Goal: Information Seeking & Learning: Check status

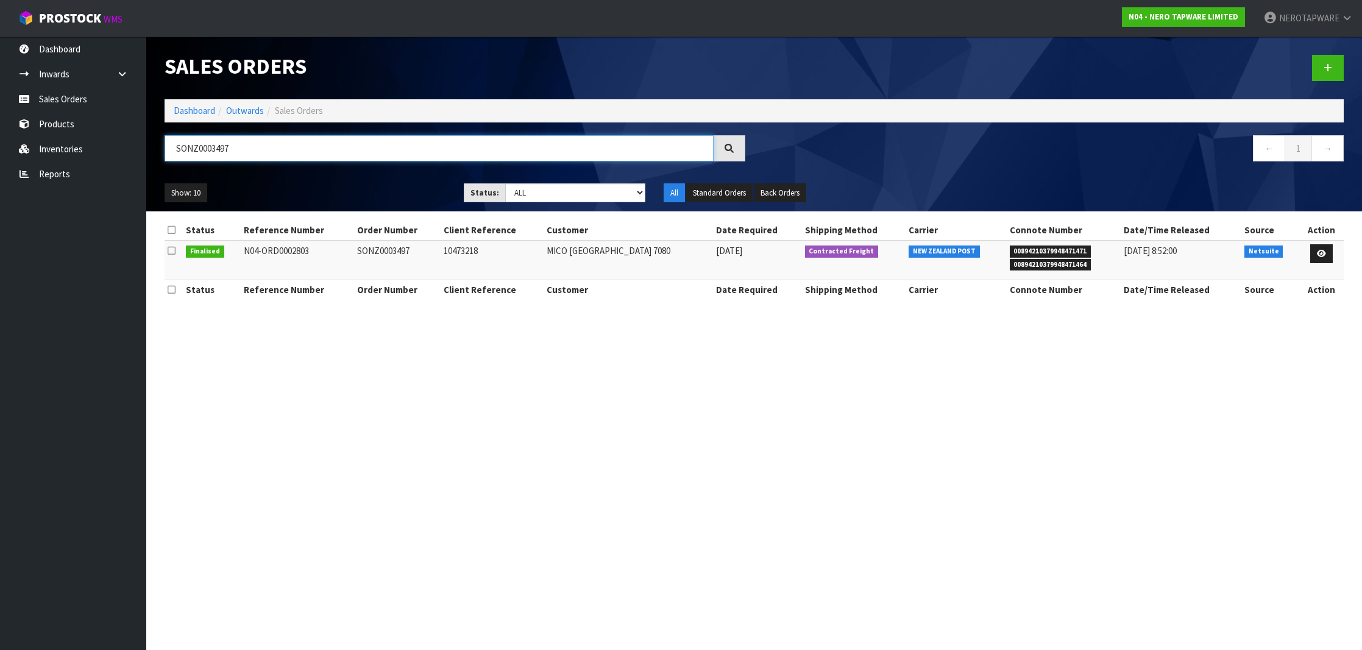
click at [214, 149] on input "SONZ0003497" at bounding box center [438, 148] width 549 height 26
click at [1047, 250] on span "00894210379948471471" at bounding box center [1050, 252] width 82 height 12
click at [1050, 253] on span "00894210379948471471" at bounding box center [1050, 252] width 82 height 12
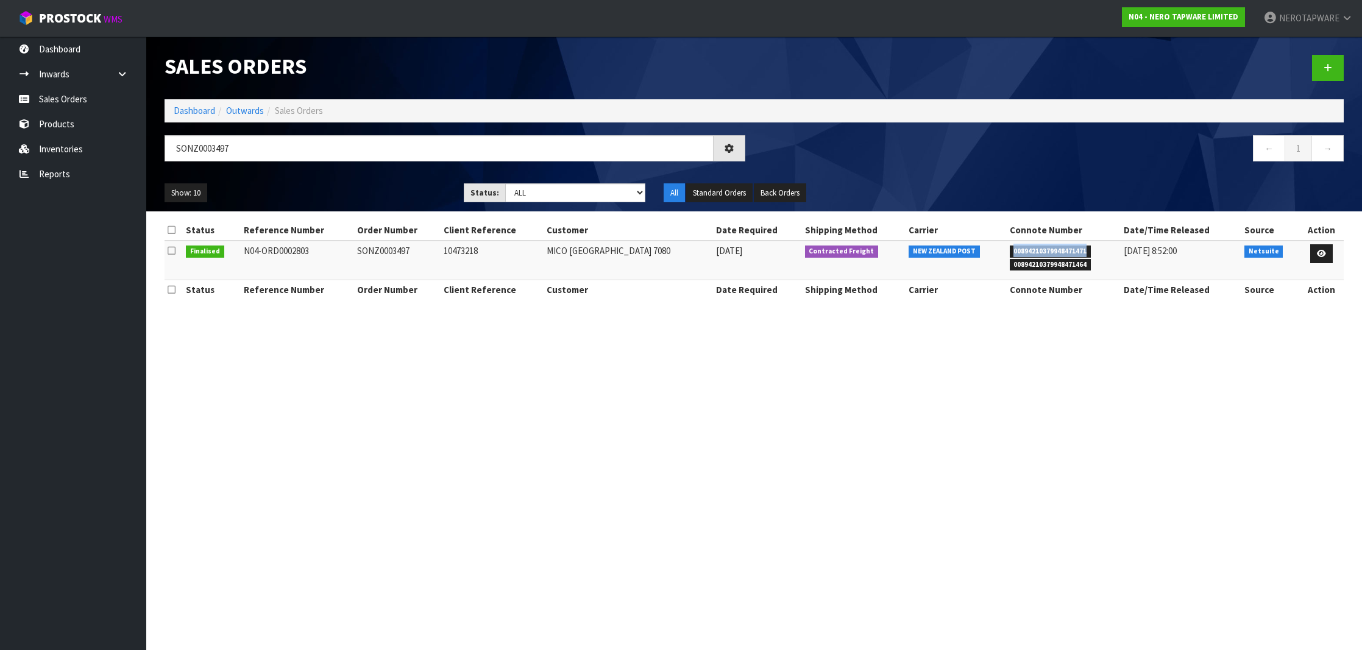
copy span "00894210379948471471"
click at [93, 97] on link "Sales Orders" at bounding box center [73, 99] width 146 height 25
click at [78, 108] on link "Sales Orders" at bounding box center [73, 99] width 146 height 25
drag, startPoint x: 405, startPoint y: 157, endPoint x: 171, endPoint y: 133, distance: 235.2
click at [171, 133] on div "Sales Orders Dashboard Outwards Sales Orders SONZ0003497 ← 1 → Show: 10 5 10 25…" at bounding box center [753, 124] width 1197 height 175
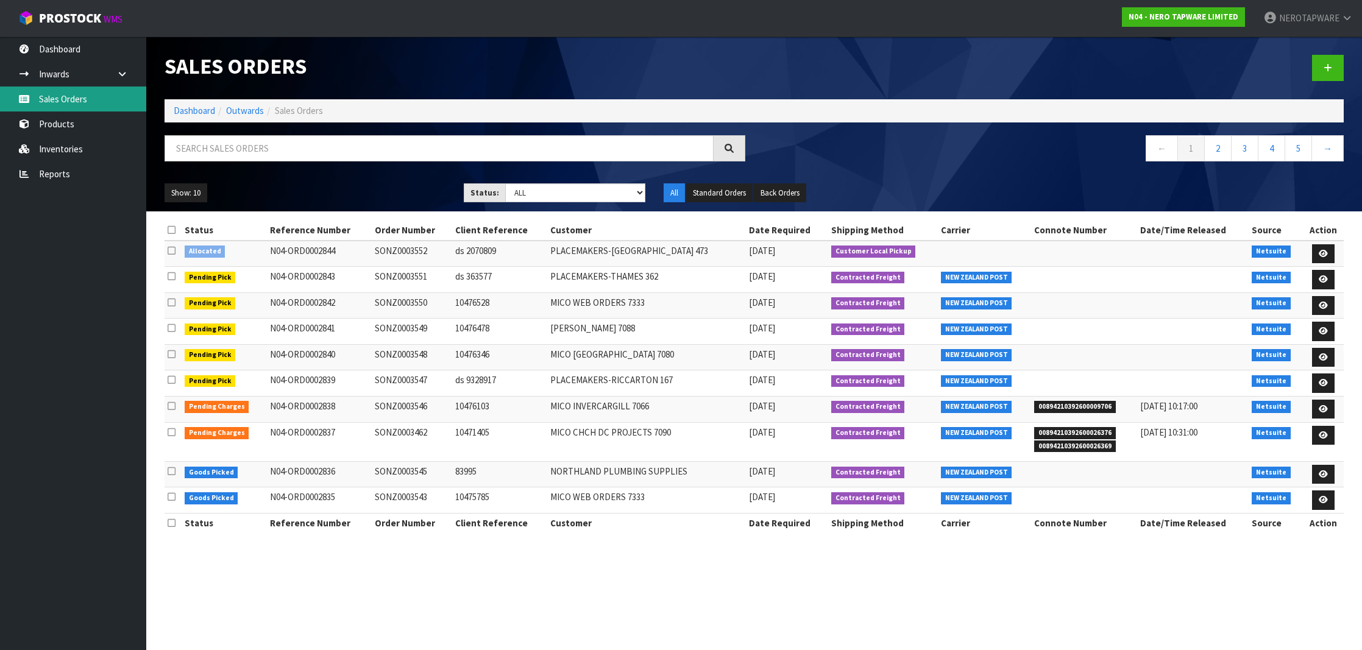
click at [95, 105] on link "Sales Orders" at bounding box center [73, 99] width 146 height 25
click at [1297, 147] on link "5" at bounding box center [1297, 148] width 27 height 26
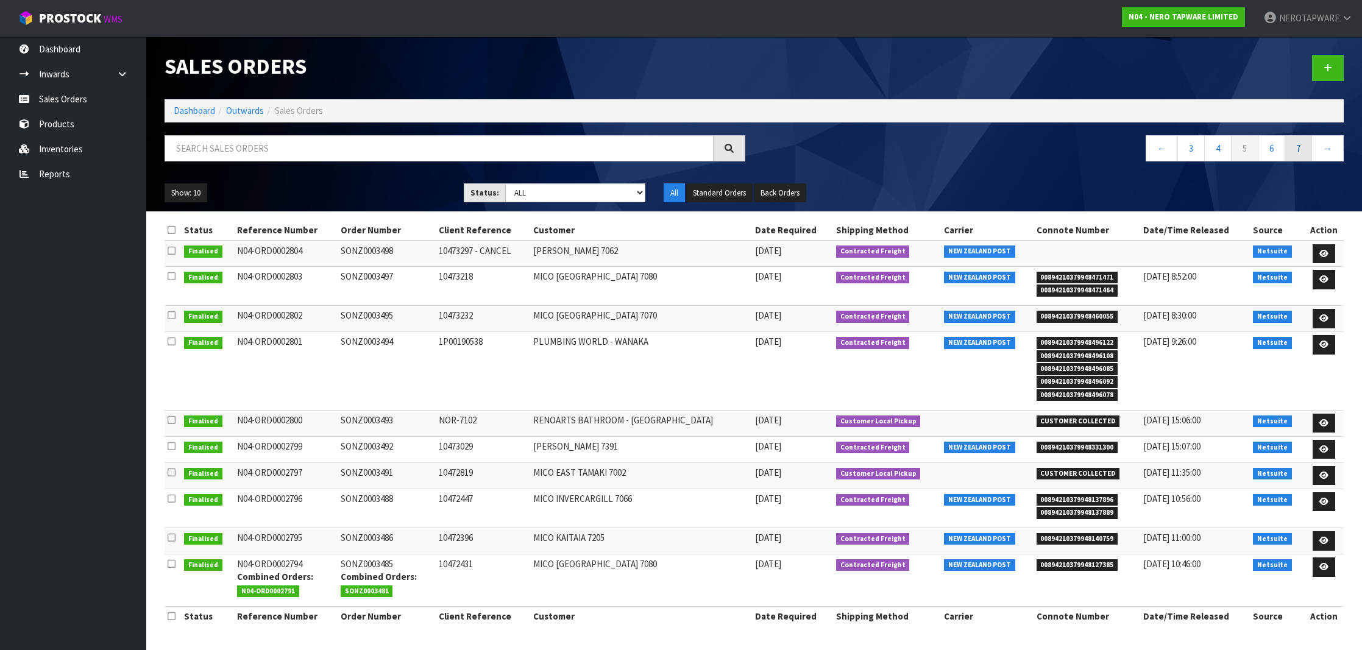
click at [1299, 153] on link "7" at bounding box center [1297, 148] width 27 height 26
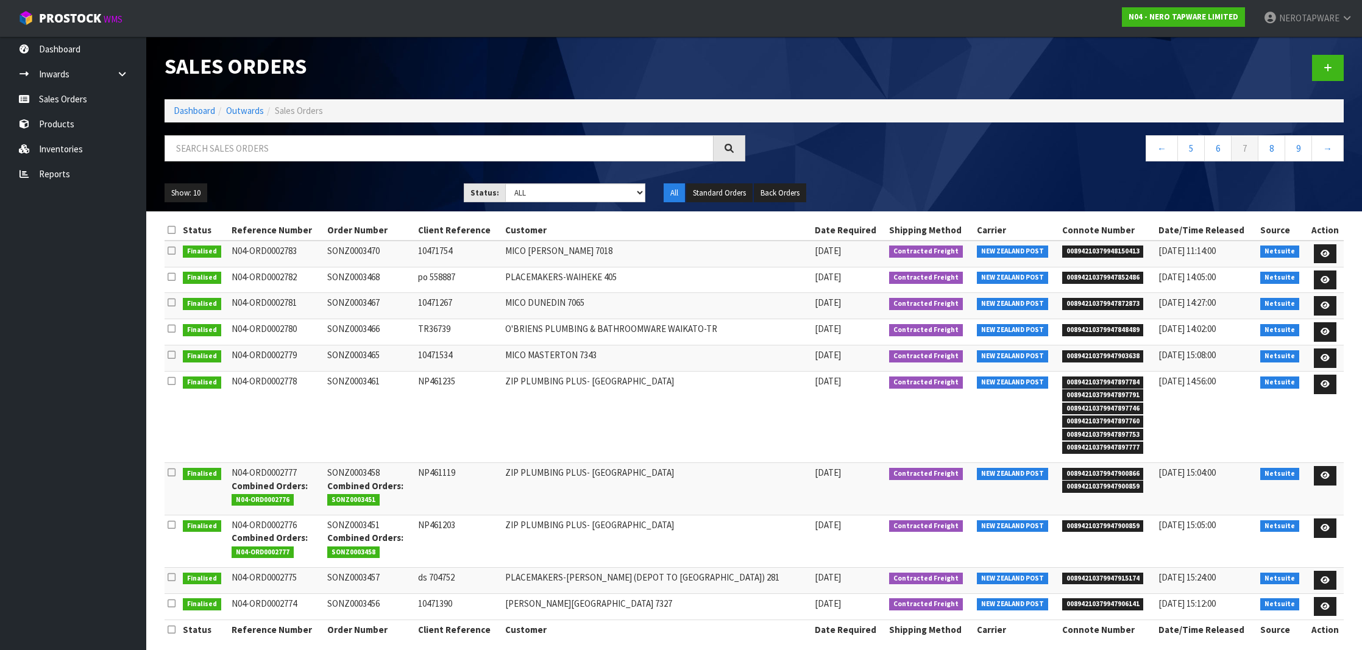
click at [364, 254] on td "SONZ0003470" at bounding box center [369, 254] width 91 height 26
copy td "SONZ0003470"
click at [369, 248] on td "SONZ0003470" at bounding box center [369, 254] width 91 height 26
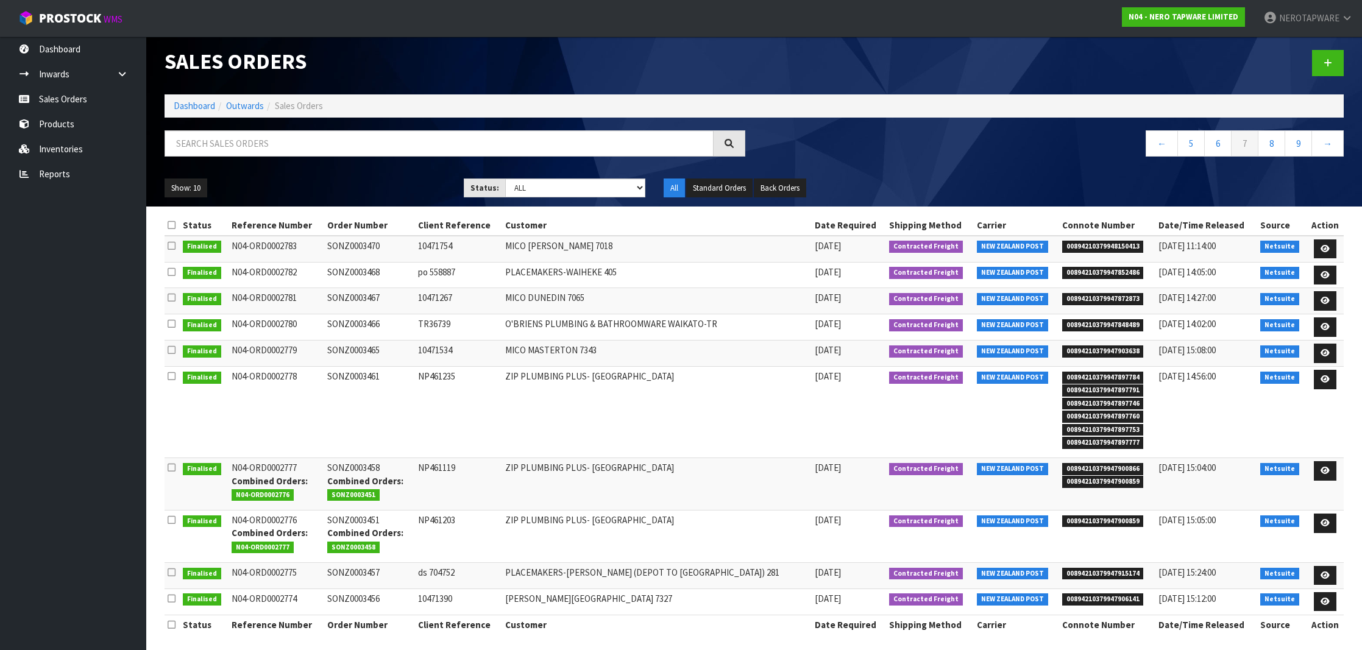
scroll to position [4, 0]
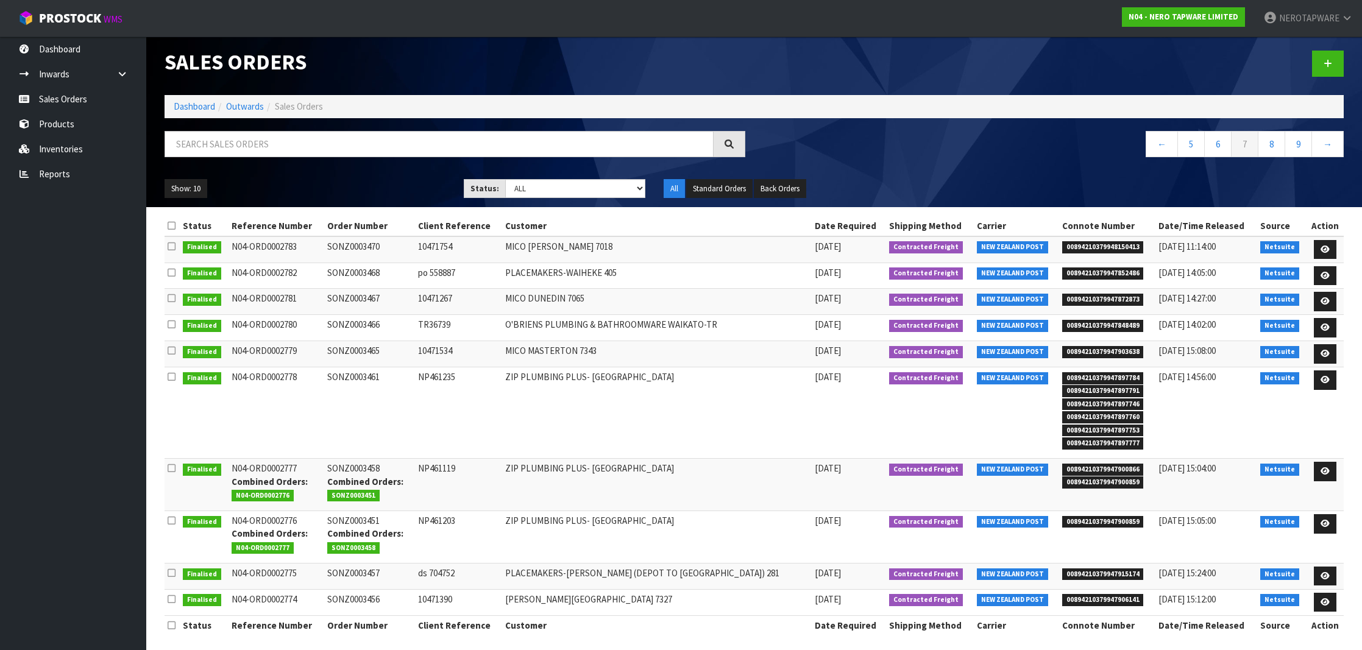
click at [1072, 242] on span "00894210379948150413" at bounding box center [1103, 247] width 82 height 12
copy span "00894210379948150413"
click at [1192, 148] on link "5" at bounding box center [1190, 144] width 27 height 26
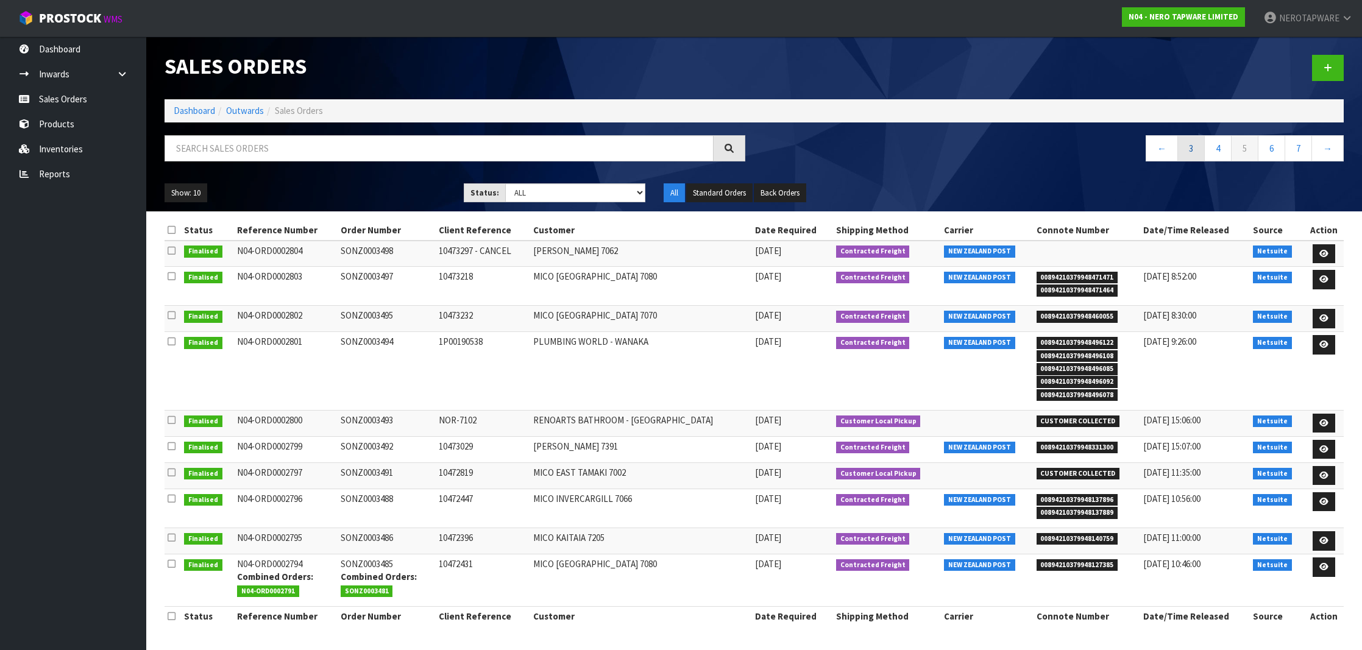
scroll to position [0, 0]
click at [1075, 314] on span "00894210379948460055" at bounding box center [1077, 317] width 82 height 12
copy span "00894210379948460055"
click at [375, 318] on td "SONZ0003495" at bounding box center [386, 319] width 98 height 26
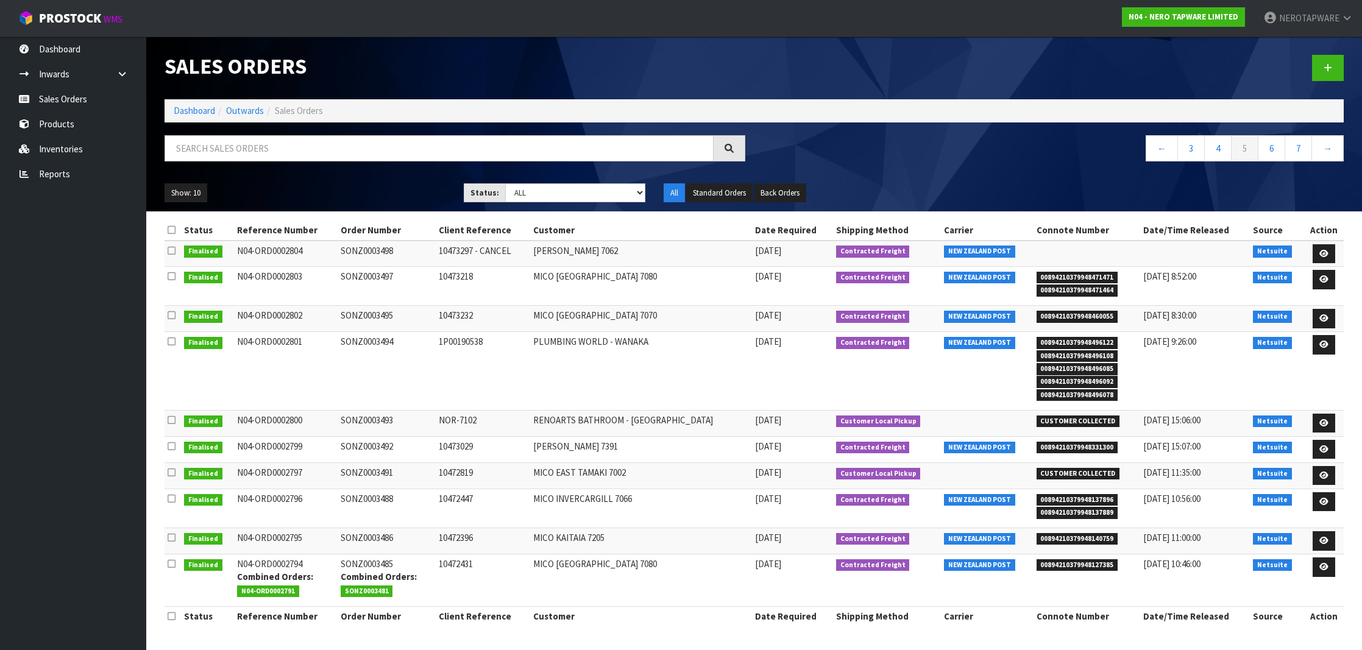
click at [375, 318] on td "SONZ0003495" at bounding box center [386, 319] width 98 height 26
copy td "SONZ0003495"
click at [1096, 337] on span "00894210379948496122" at bounding box center [1077, 343] width 82 height 12
copy span "00894210379948496122"
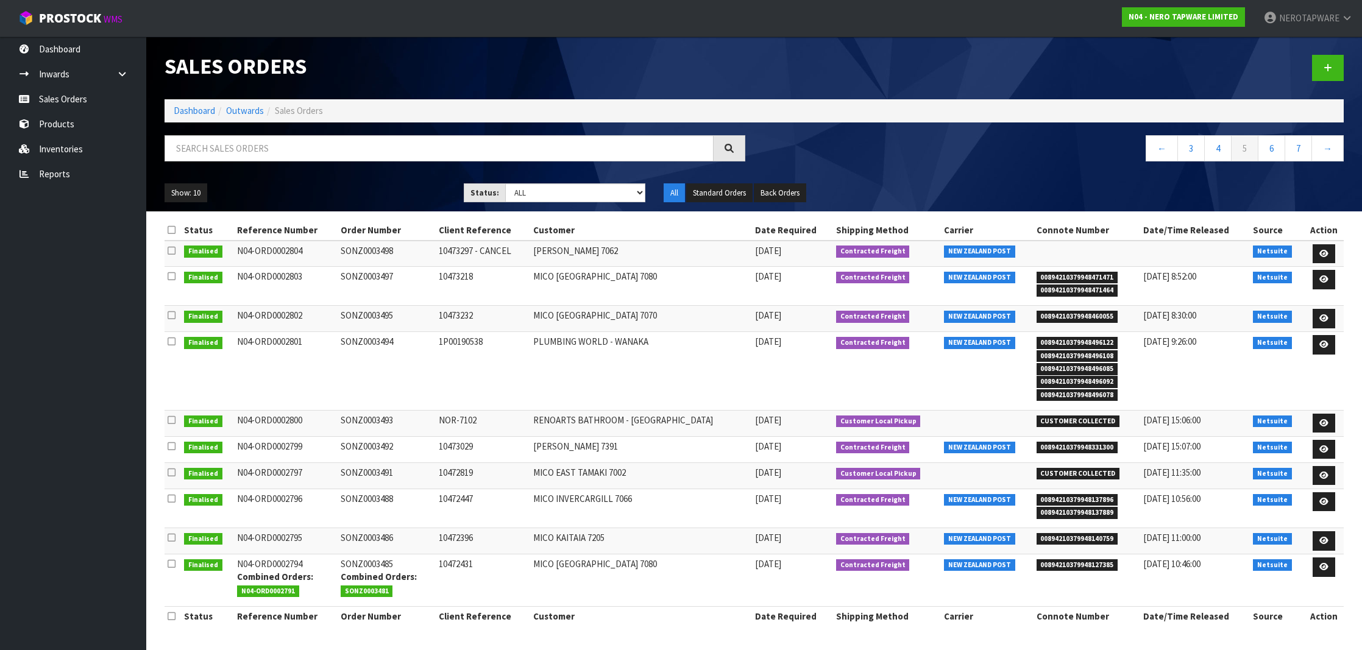
click at [369, 341] on td "SONZ0003494" at bounding box center [386, 371] width 98 height 79
copy td "SONZ0003494"
click at [1072, 442] on span "00894210379948331300" at bounding box center [1077, 448] width 82 height 12
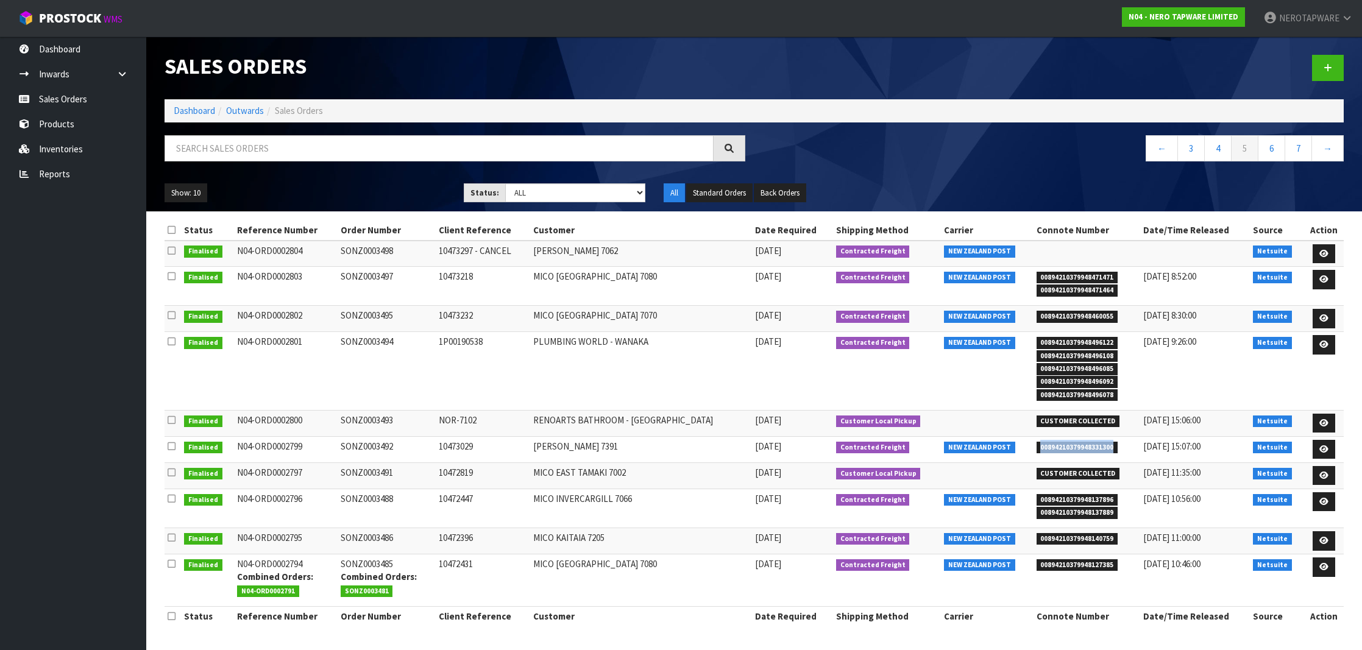
click at [1072, 442] on span "00894210379948331300" at bounding box center [1077, 448] width 82 height 12
copy span "00894210379948331300"
click at [67, 171] on link "Reports" at bounding box center [73, 173] width 146 height 25
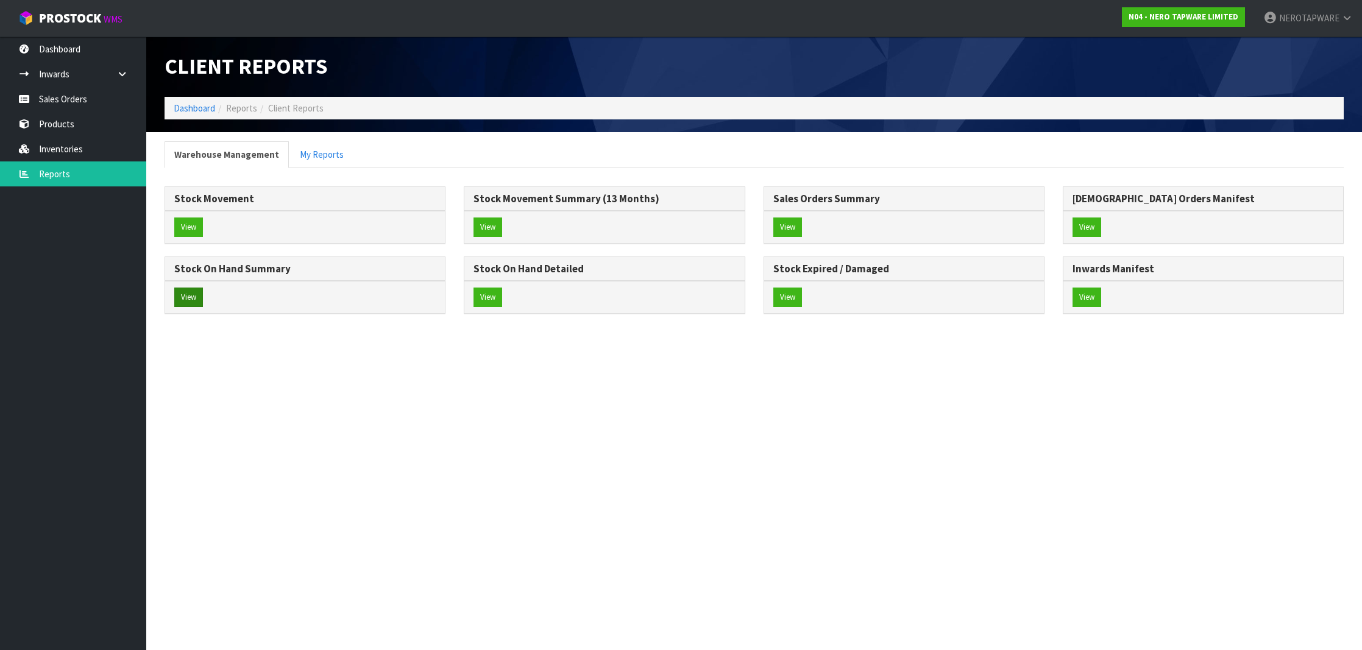
click at [188, 297] on button "View" at bounding box center [188, 297] width 29 height 19
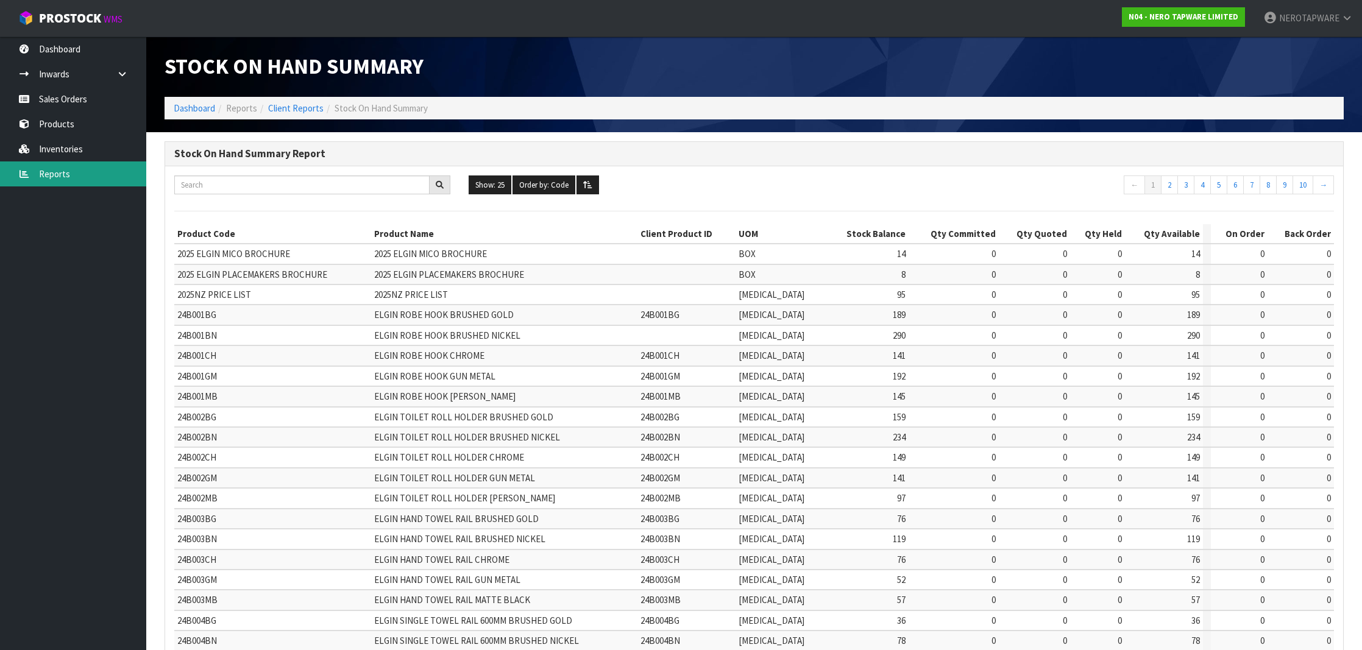
click at [58, 182] on link "Reports" at bounding box center [73, 173] width 146 height 25
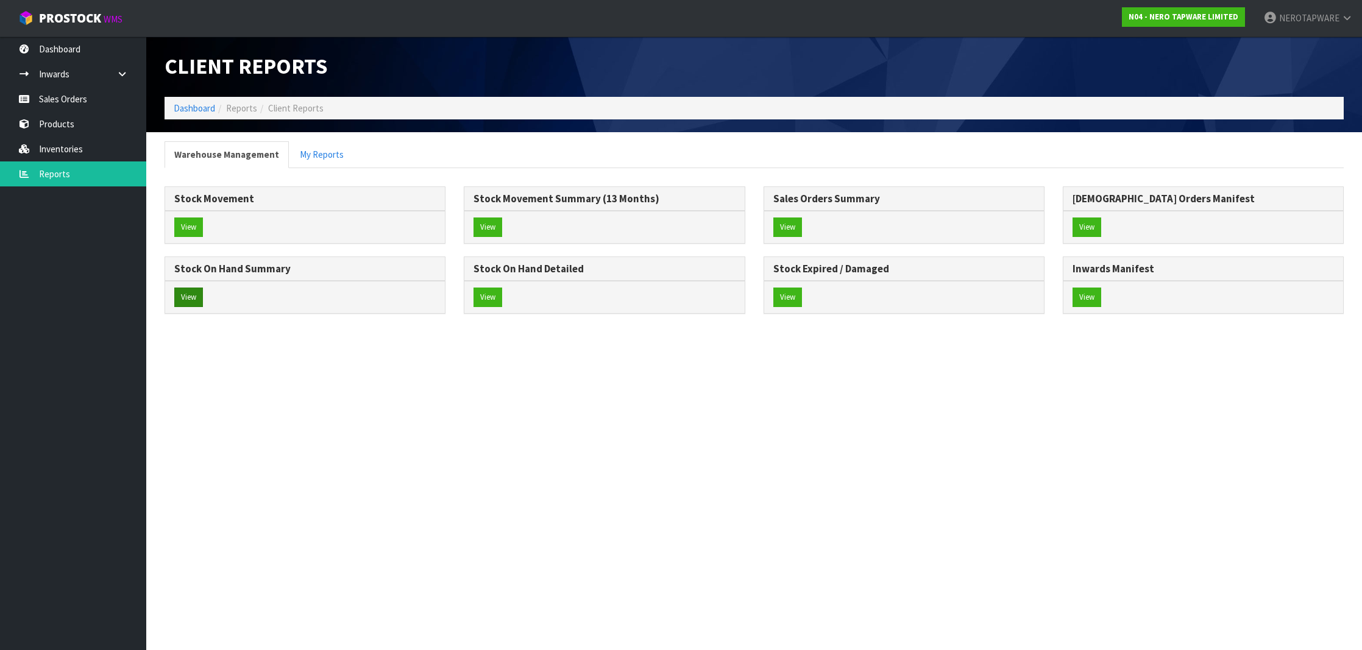
click at [188, 289] on button "View" at bounding box center [188, 297] width 29 height 19
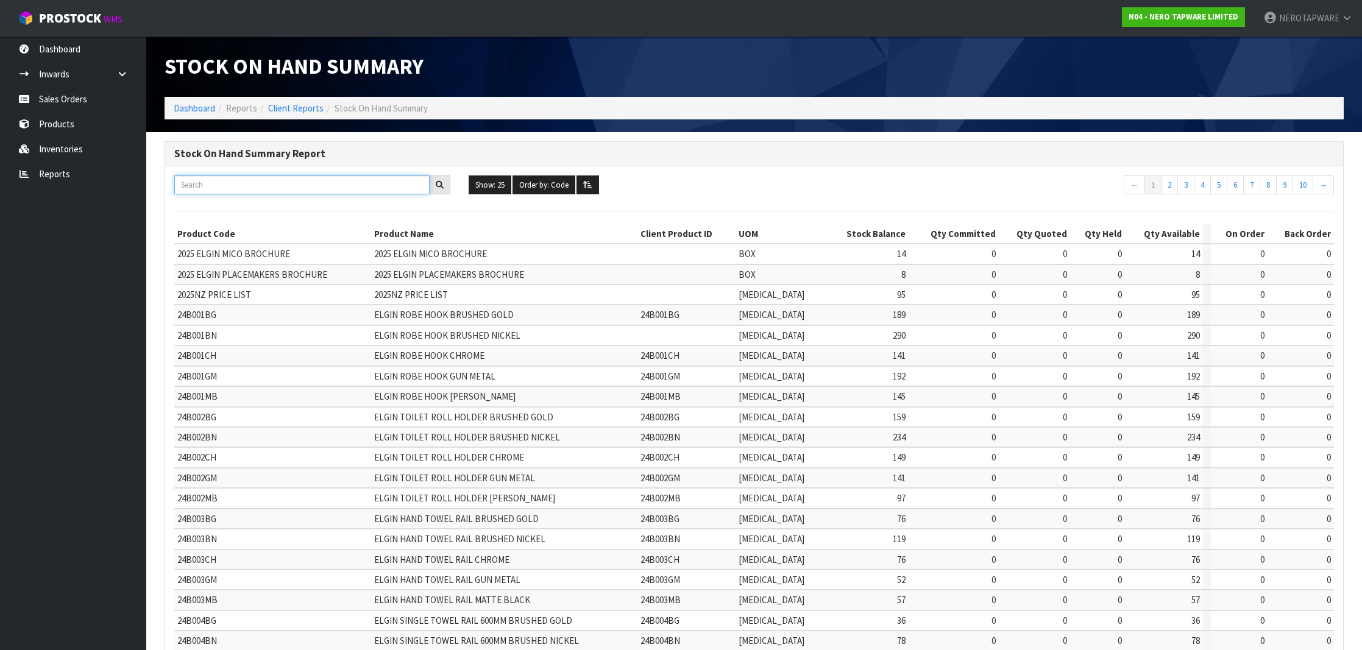
click at [239, 188] on input "text" at bounding box center [301, 184] width 255 height 19
paste input "NR221901AGM"
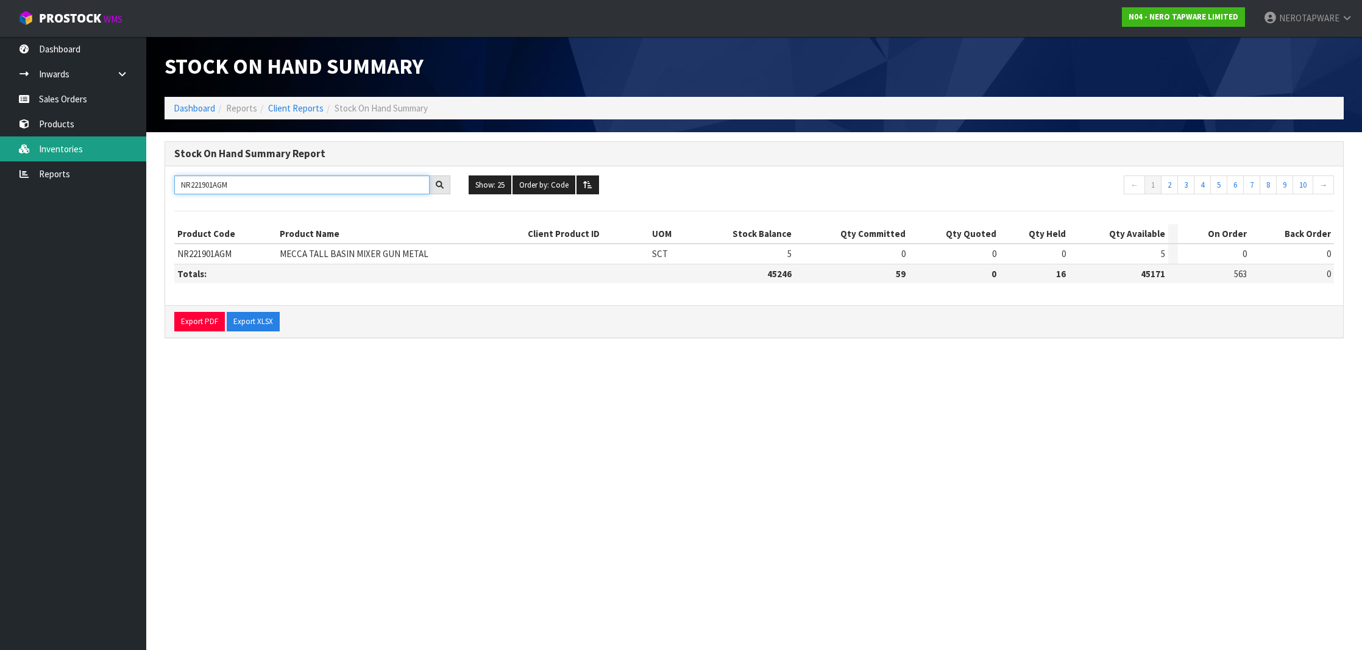
type input "NR221901AGM"
click at [58, 153] on link "Inventories" at bounding box center [73, 148] width 146 height 25
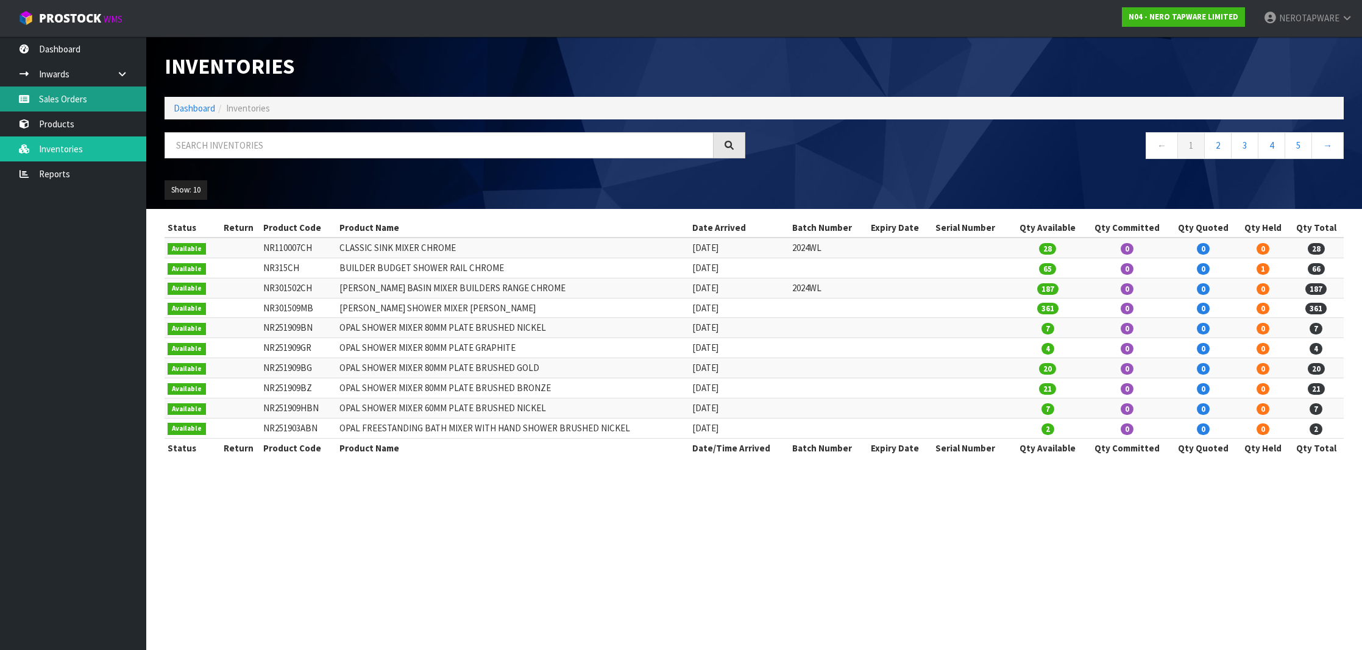
click at [64, 96] on link "Sales Orders" at bounding box center [73, 99] width 146 height 25
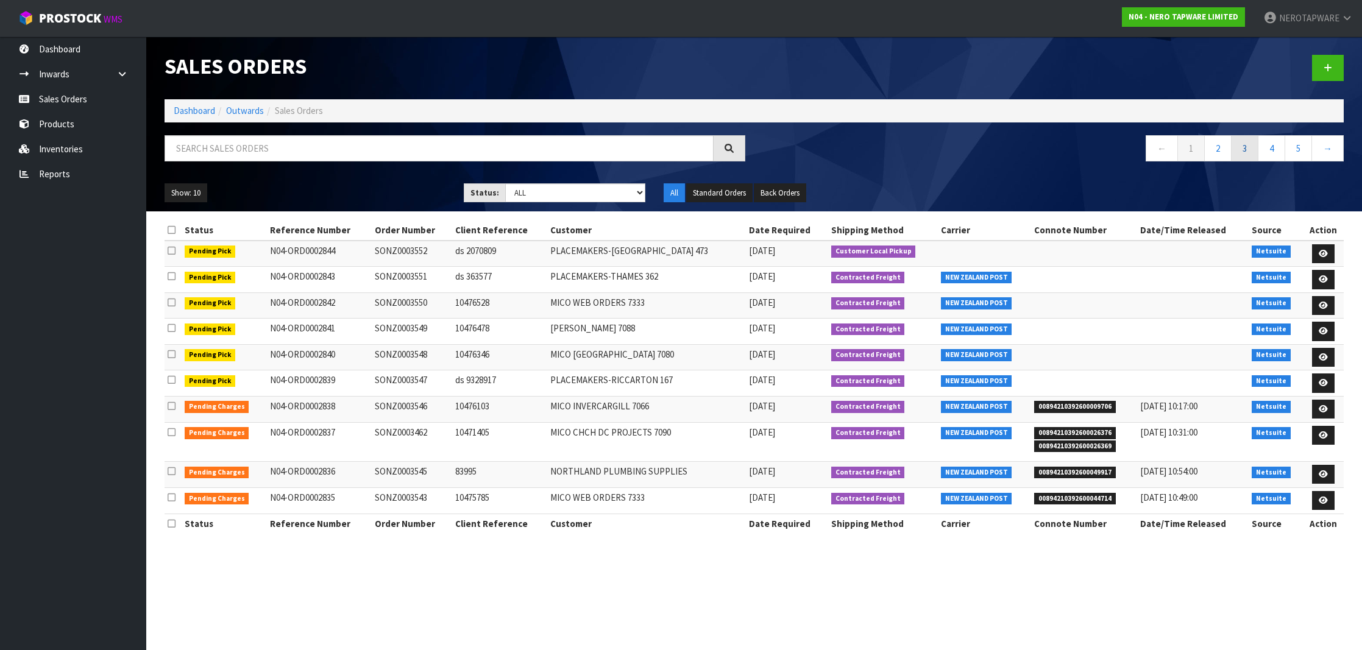
click at [1247, 149] on link "3" at bounding box center [1244, 148] width 27 height 26
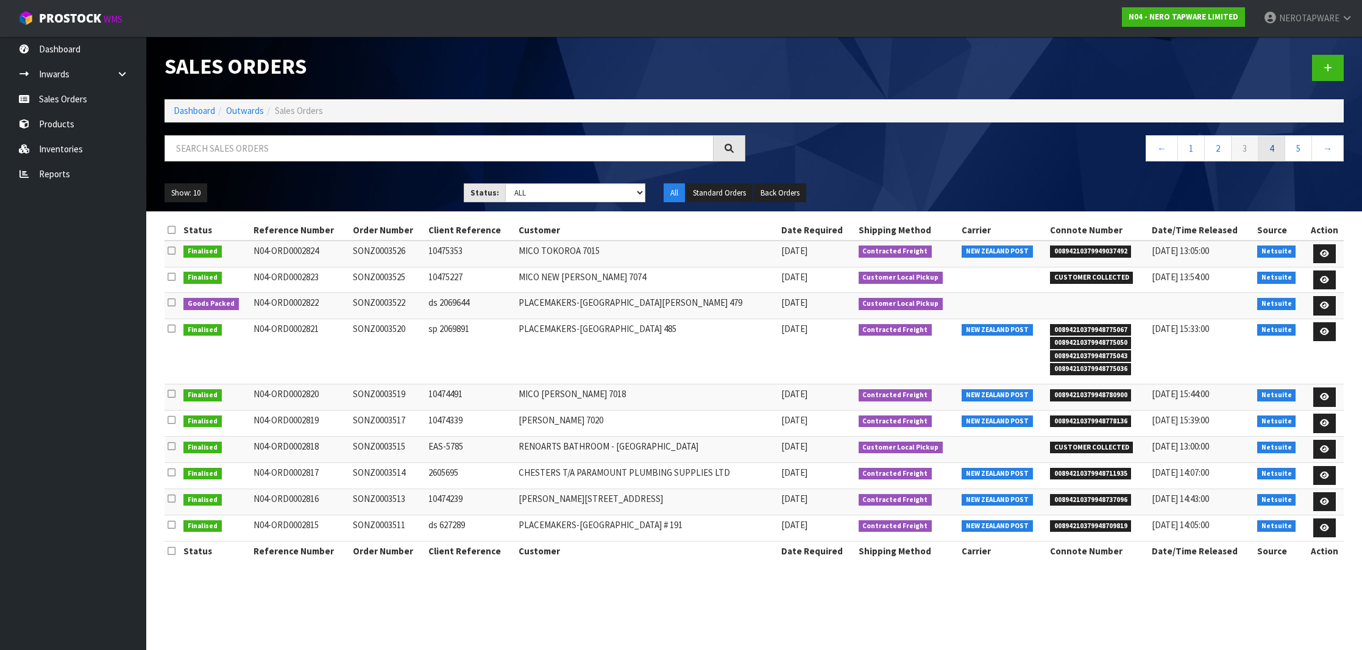
click at [1273, 149] on link "4" at bounding box center [1270, 148] width 27 height 26
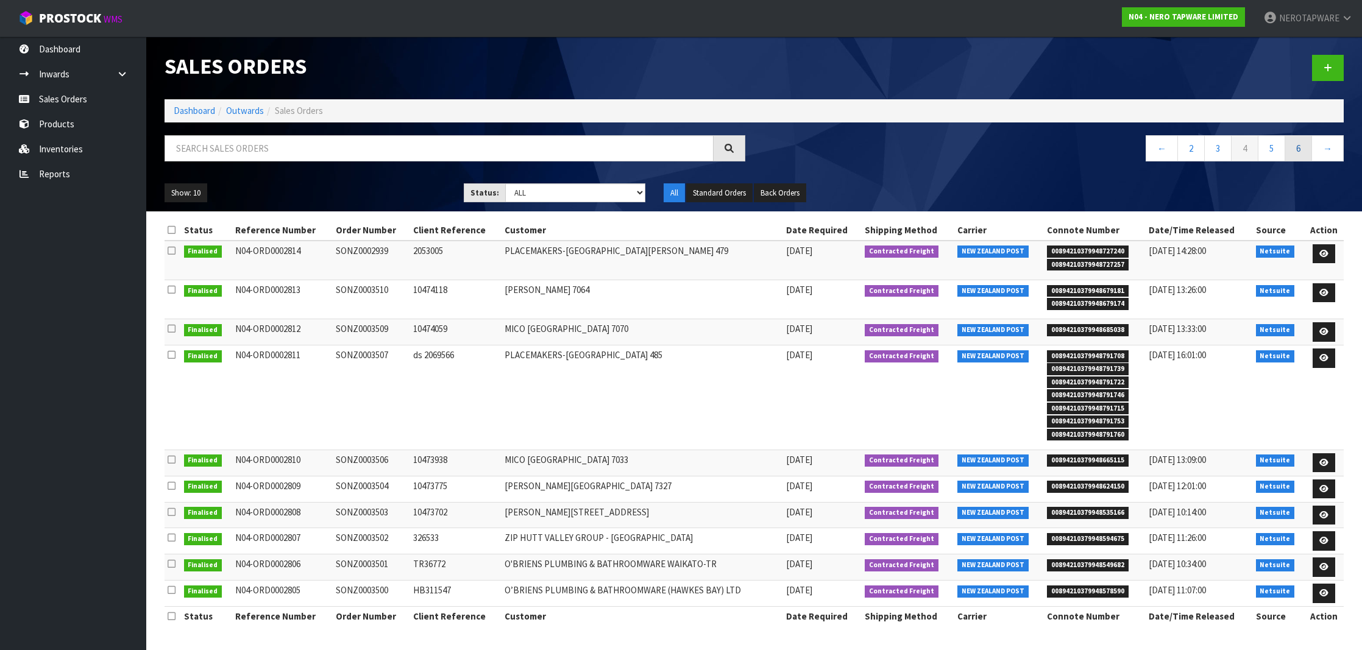
click at [1298, 152] on link "6" at bounding box center [1297, 148] width 27 height 26
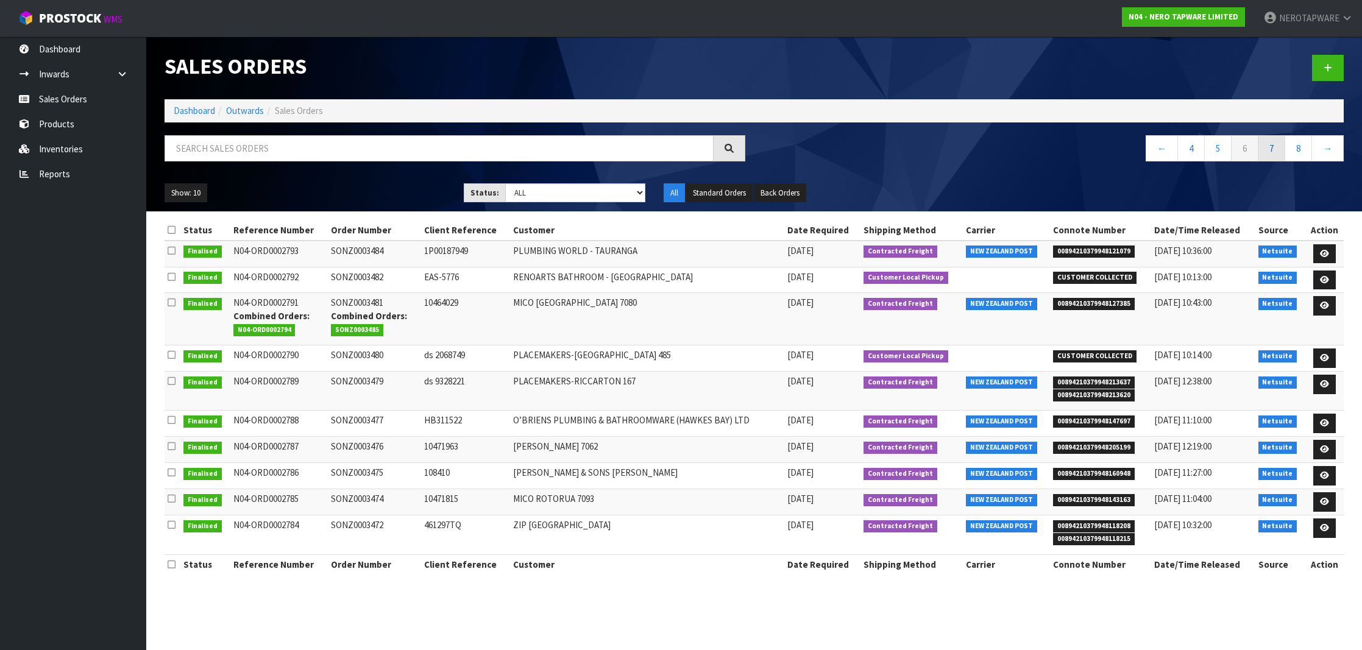
click at [1281, 154] on link "7" at bounding box center [1270, 148] width 27 height 26
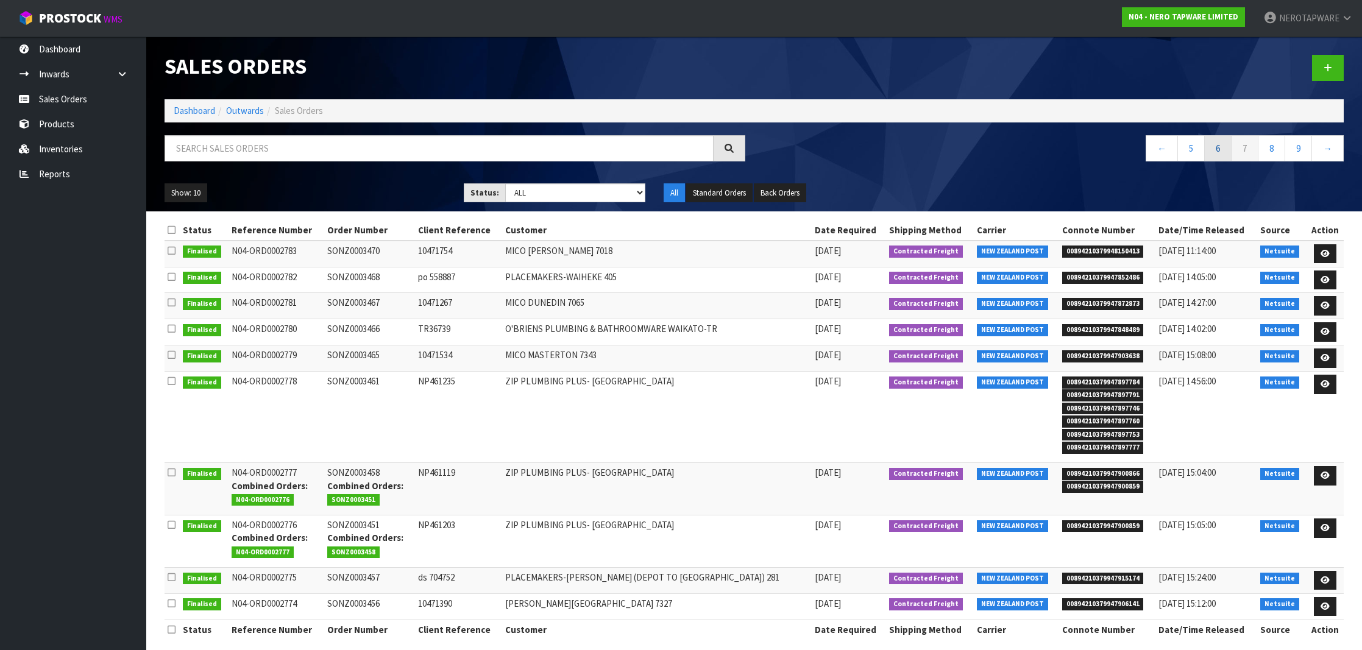
click at [1220, 153] on link "6" at bounding box center [1217, 148] width 27 height 26
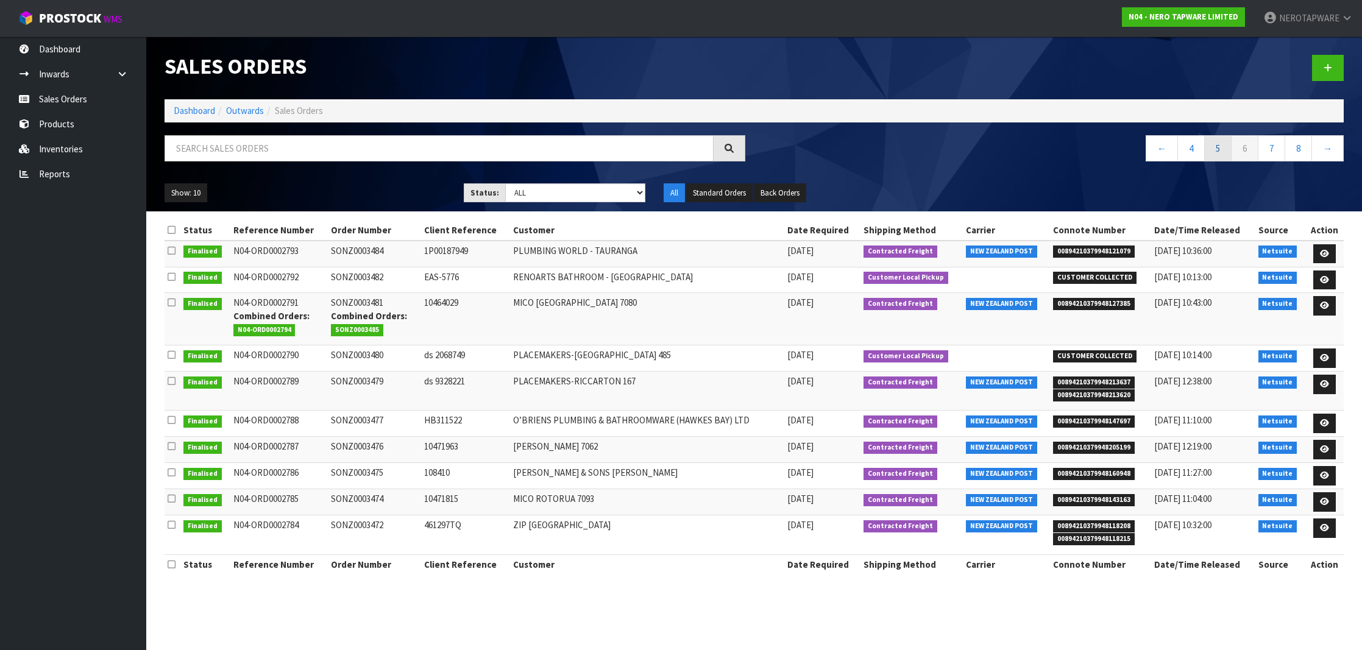
click at [1220, 156] on link "5" at bounding box center [1217, 148] width 27 height 26
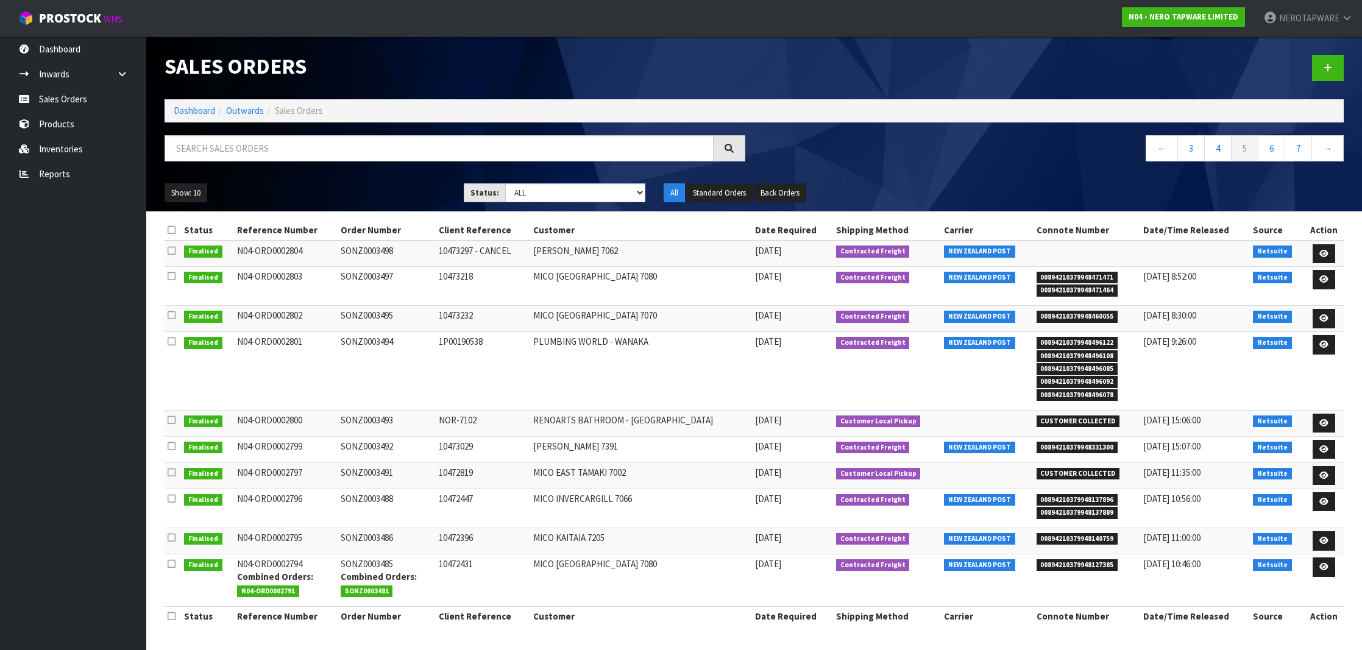
click at [1075, 445] on span "00894210379948331300" at bounding box center [1077, 448] width 82 height 12
copy span "00894210379948331300"
click at [1277, 147] on link "6" at bounding box center [1270, 148] width 27 height 26
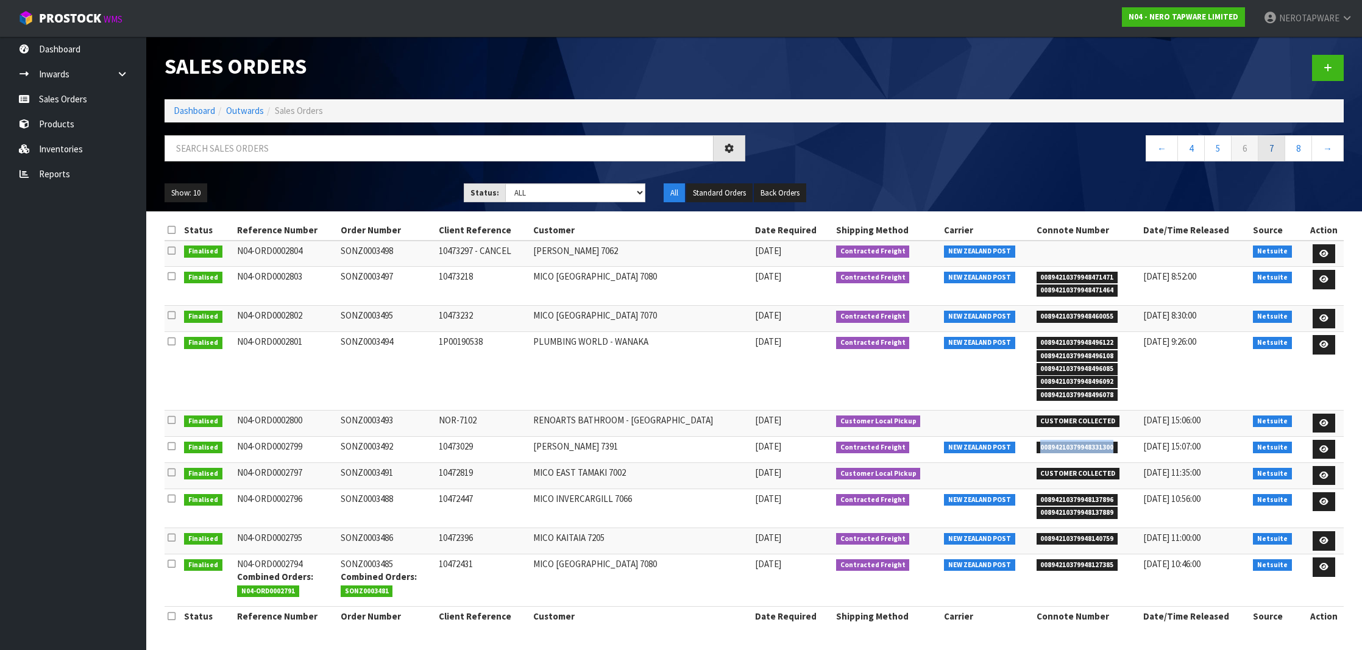
scroll to position [1, -1]
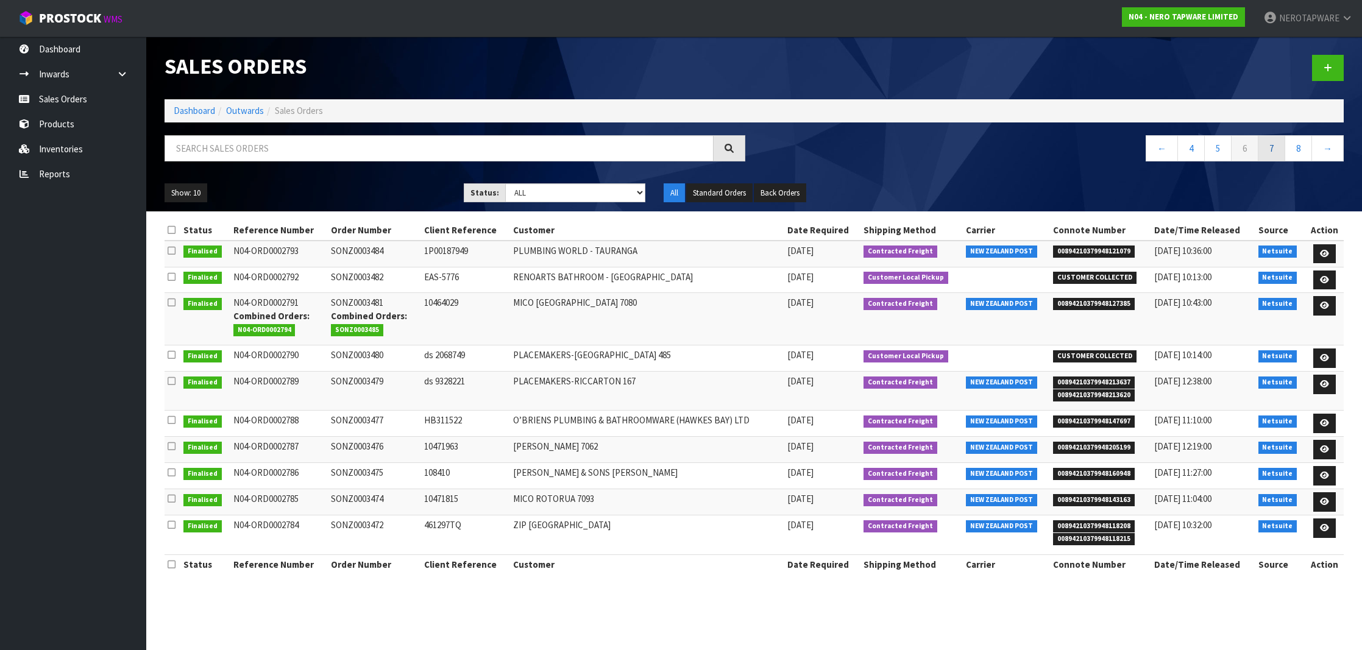
click at [1270, 152] on link "7" at bounding box center [1270, 148] width 27 height 26
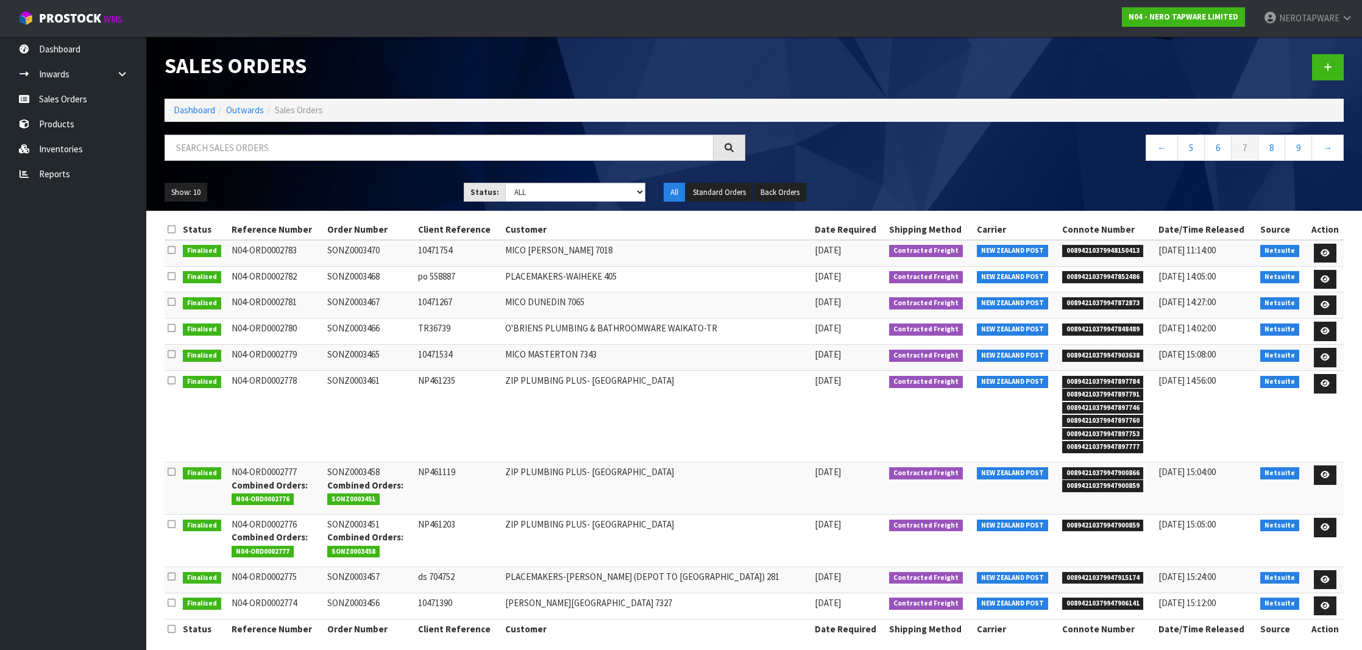
scroll to position [0, 0]
click at [1089, 282] on td "00894210379947852486" at bounding box center [1107, 280] width 96 height 26
click at [1089, 281] on span "00894210379947852486" at bounding box center [1103, 278] width 82 height 12
click at [1090, 278] on span "00894210379947852486" at bounding box center [1103, 278] width 82 height 12
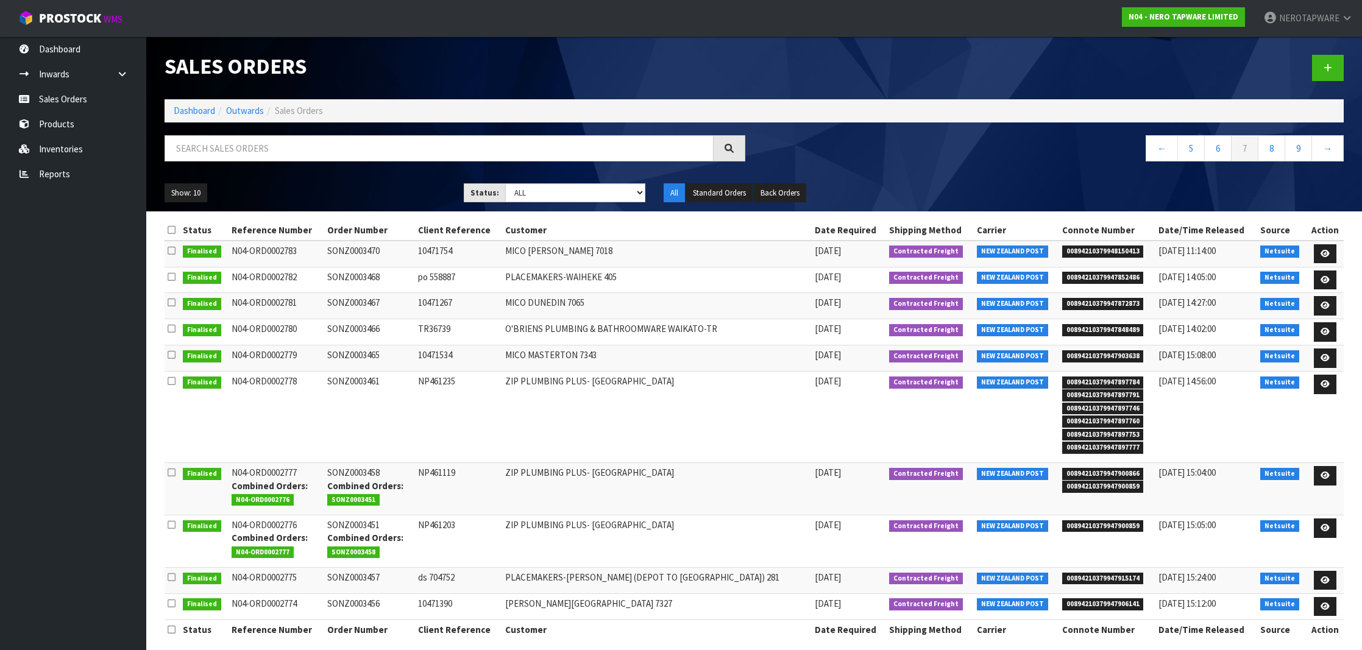
click at [364, 275] on td "SONZ0003468" at bounding box center [369, 280] width 91 height 26
click at [364, 299] on td "SONZ0003467" at bounding box center [369, 306] width 91 height 26
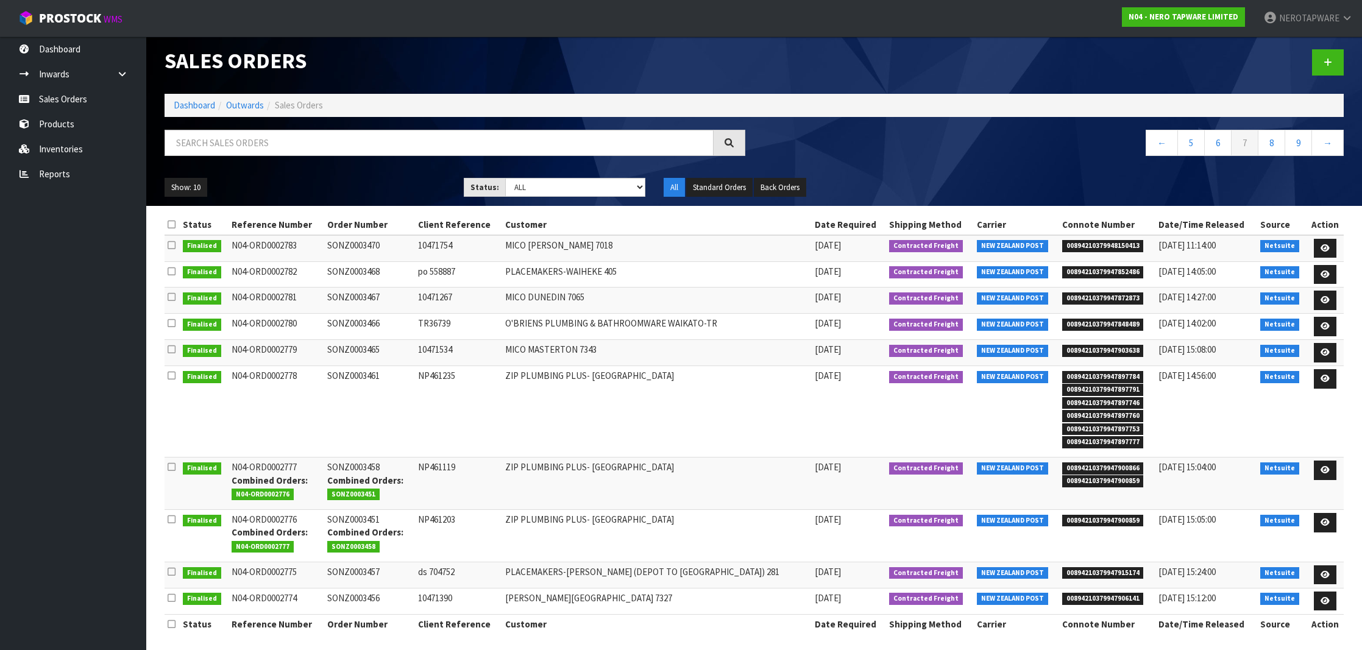
scroll to position [4, 0]
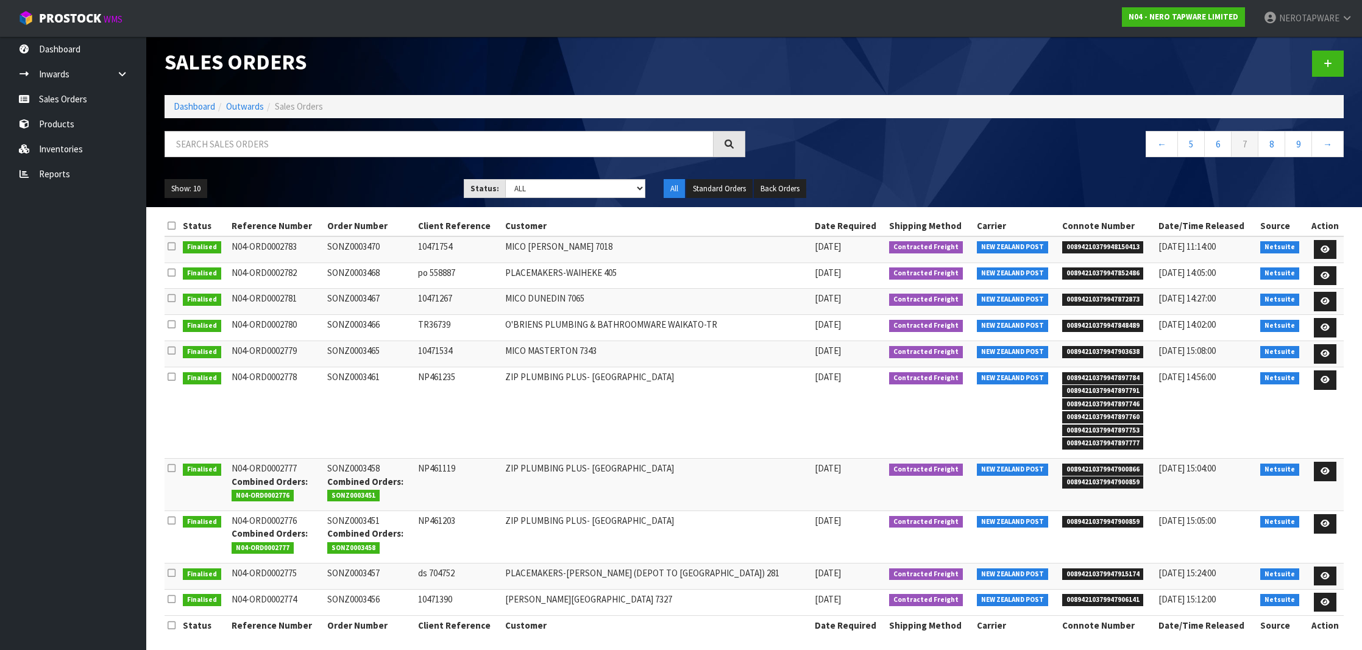
click at [373, 322] on td "SONZ0003466" at bounding box center [369, 328] width 91 height 26
click at [1268, 154] on link "8" at bounding box center [1270, 144] width 27 height 26
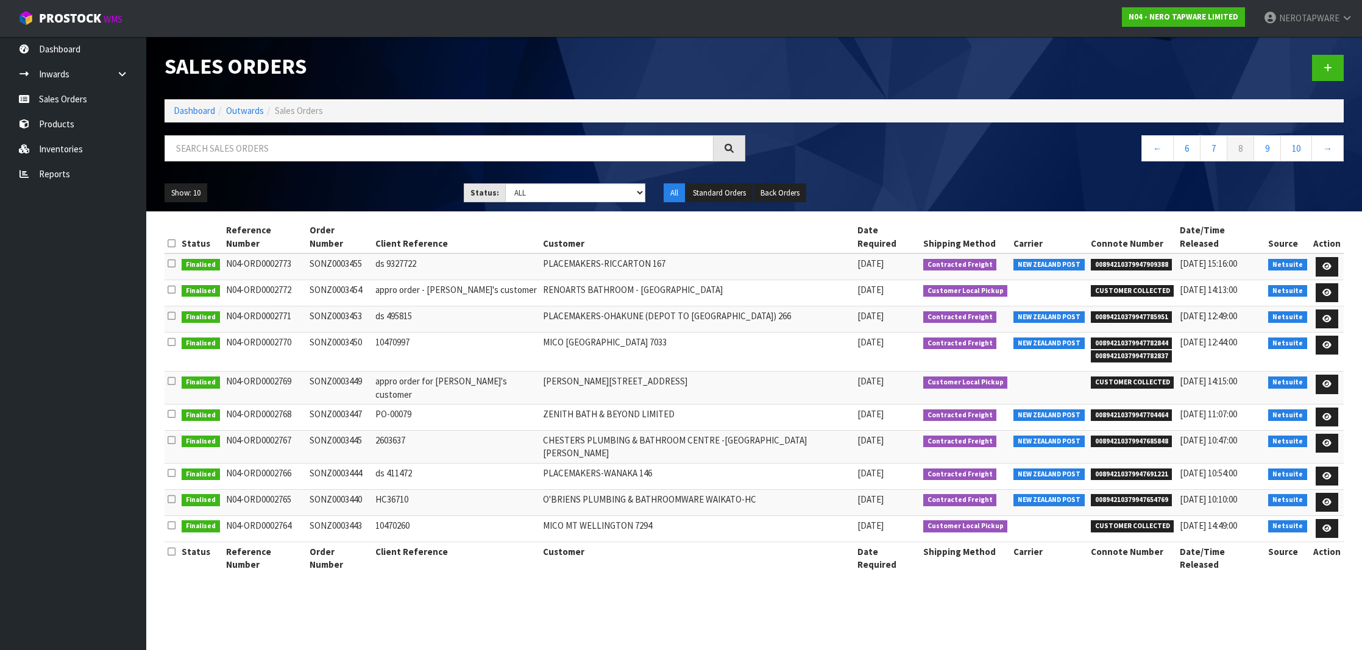
click at [353, 515] on td "SONZ0003443" at bounding box center [339, 528] width 66 height 26
click at [1265, 161] on nav "← 6 7 8 9 10 →" at bounding box center [1053, 150] width 581 height 30
click at [1268, 154] on link "9" at bounding box center [1266, 148] width 27 height 26
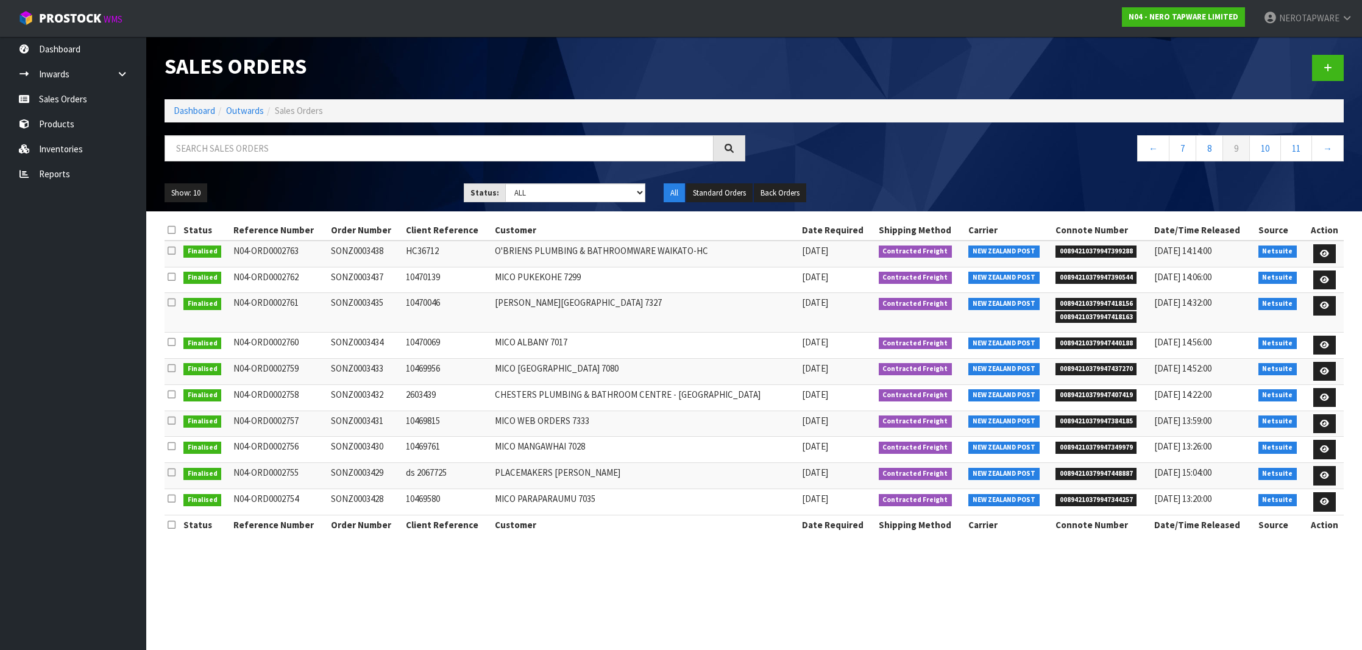
click at [359, 252] on td "SONZ0003438" at bounding box center [365, 254] width 75 height 26
click at [380, 277] on td "SONZ0003437" at bounding box center [365, 280] width 75 height 26
click at [252, 1] on nav "Toggle navigation ProStock WMS N04 - NERO TAPWARE LIMITED NEROTAPWARE Logout" at bounding box center [681, 18] width 1362 height 37
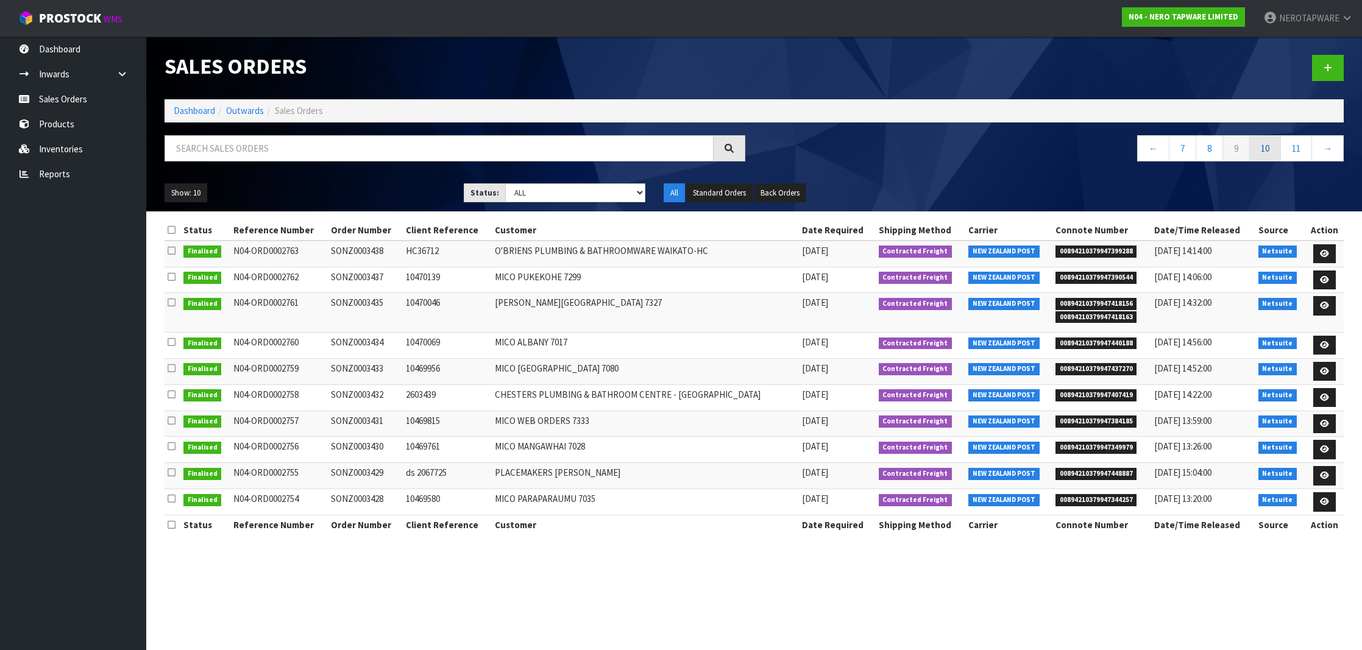
click at [1257, 146] on link "10" at bounding box center [1265, 148] width 32 height 26
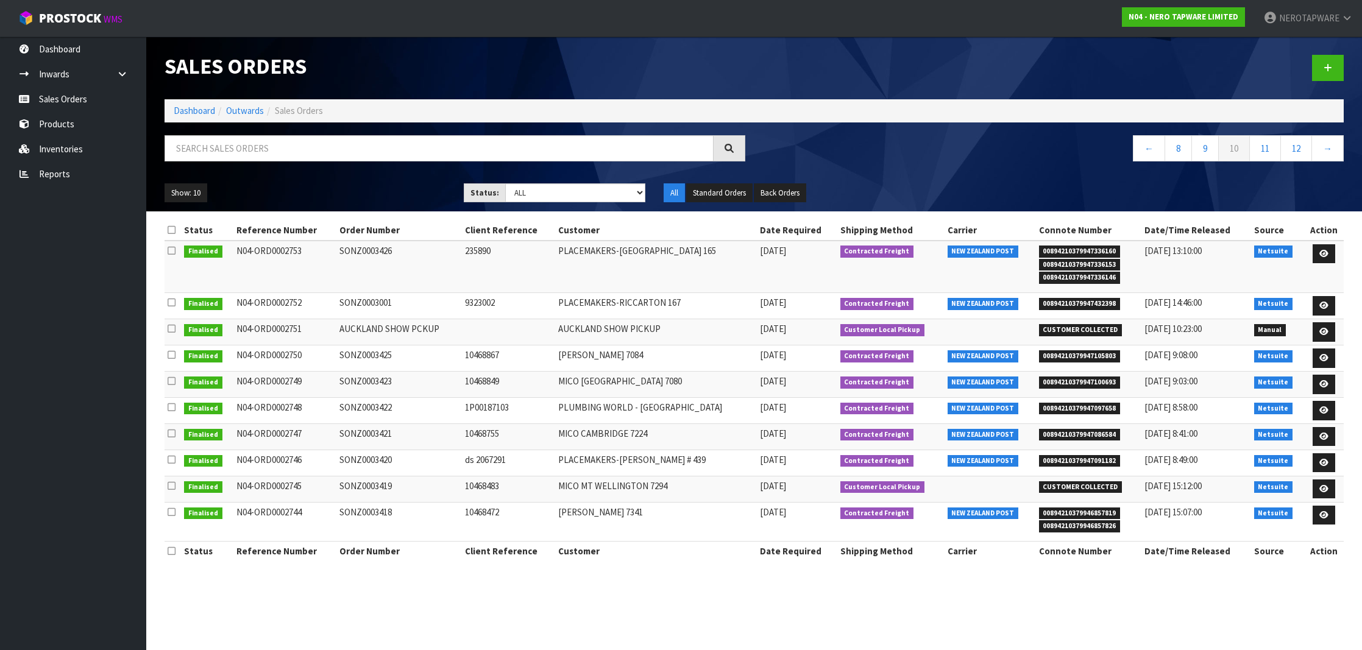
click at [376, 481] on td "SONZ0003419" at bounding box center [398, 489] width 125 height 26
click at [391, 507] on td "SONZ0003418" at bounding box center [398, 521] width 125 height 39
click at [1257, 152] on link "11" at bounding box center [1265, 148] width 32 height 26
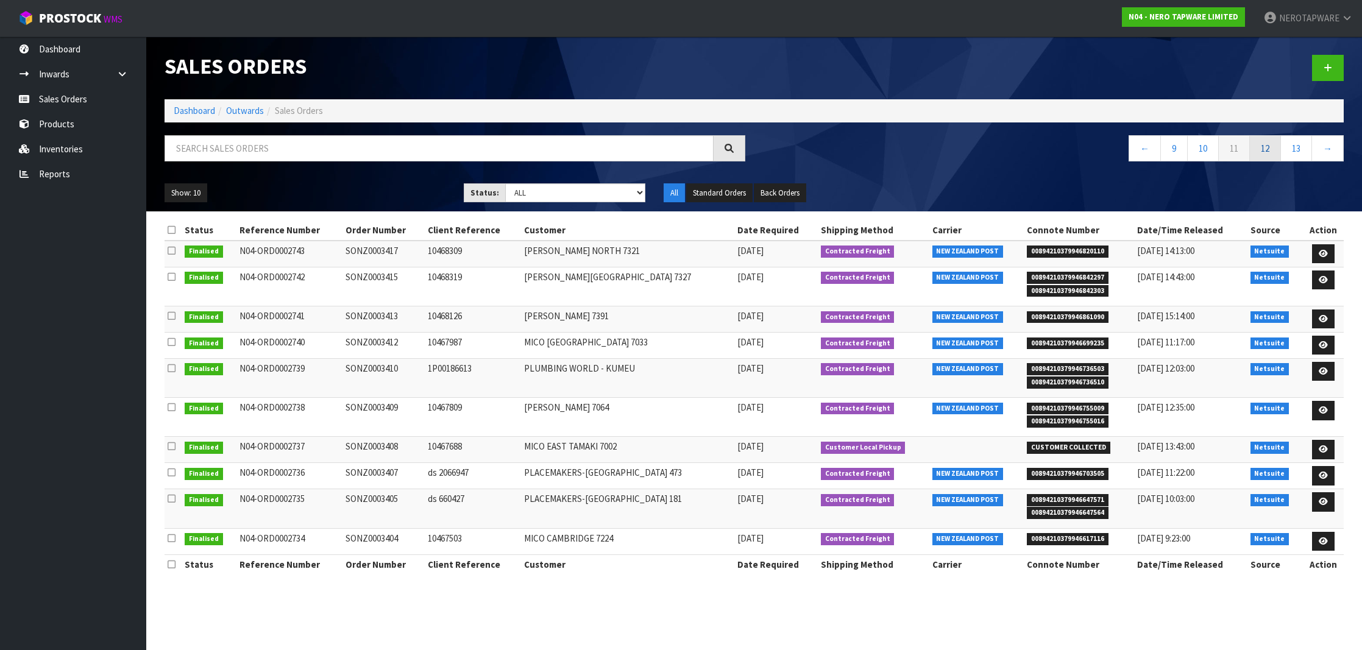
click at [1270, 154] on link "12" at bounding box center [1265, 148] width 32 height 26
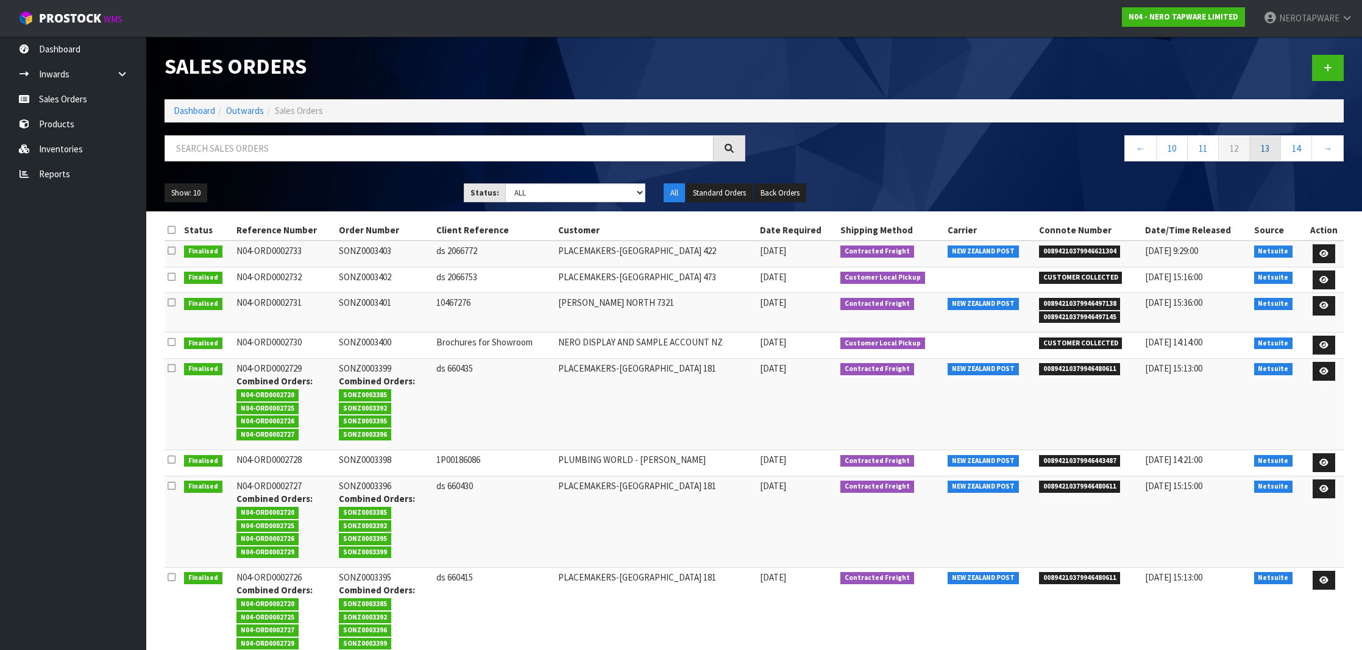
click at [1267, 153] on link "13" at bounding box center [1265, 148] width 32 height 26
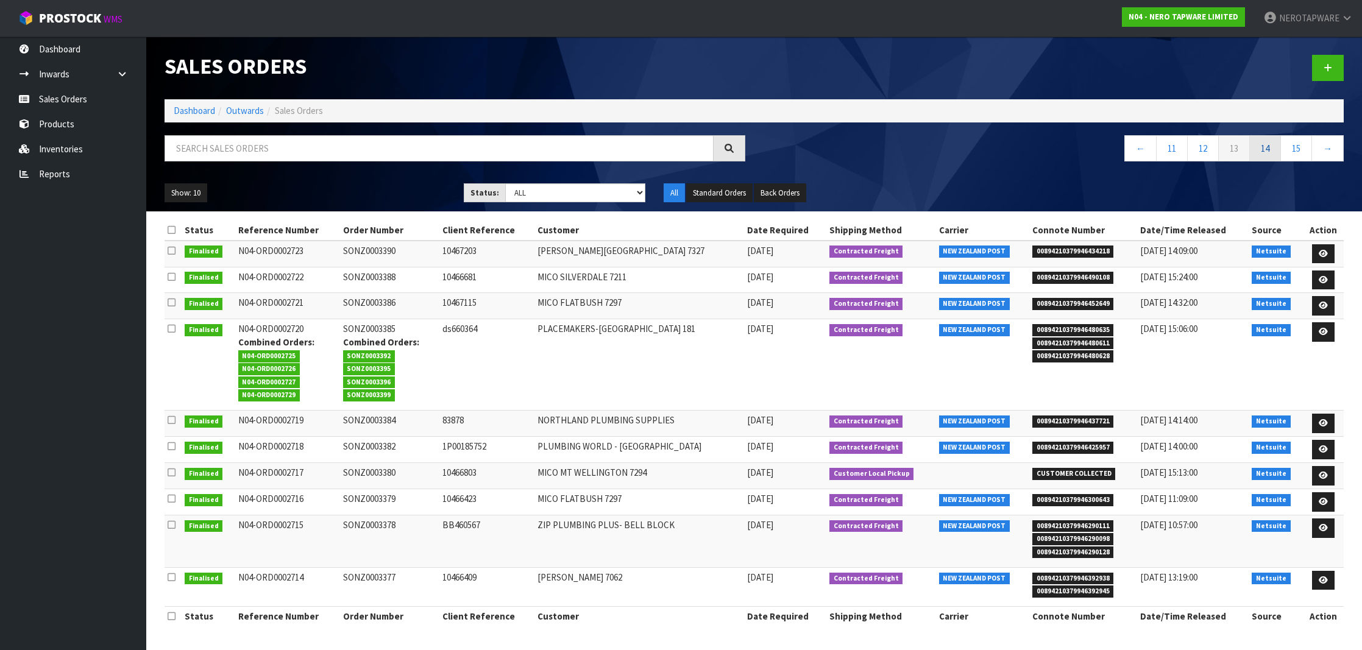
click at [1268, 154] on link "14" at bounding box center [1265, 148] width 32 height 26
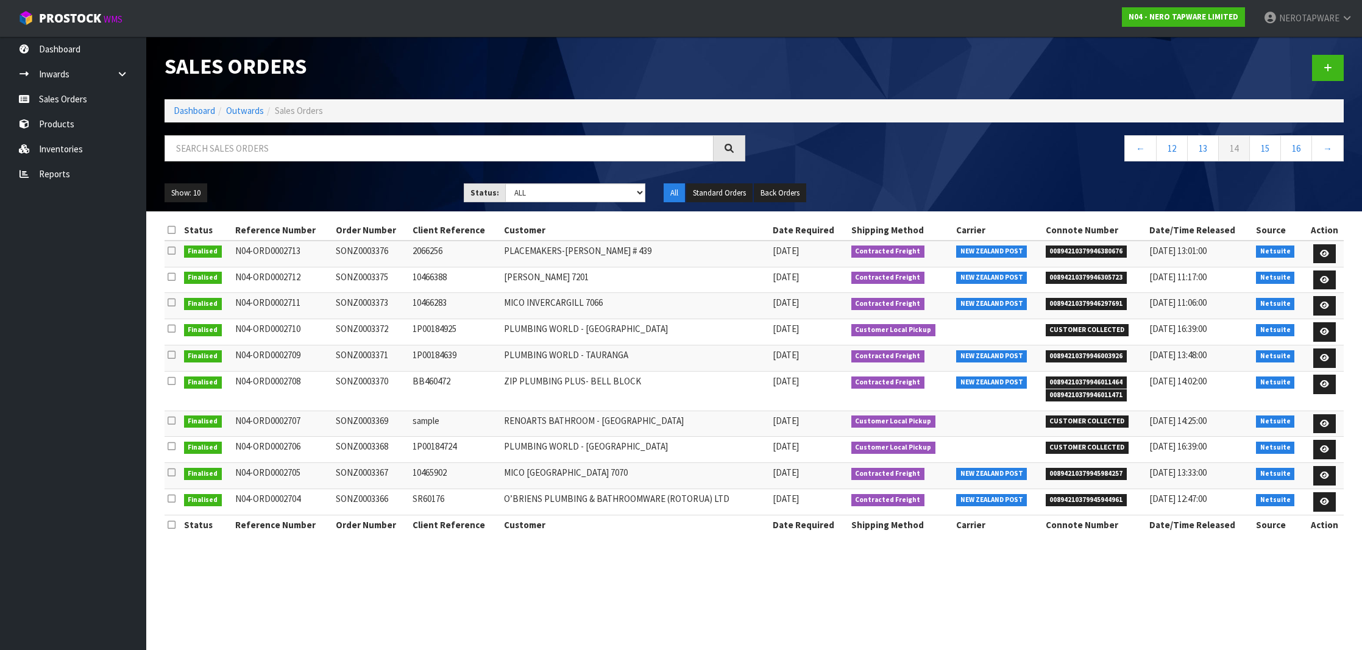
click at [355, 353] on td "SONZ0003371" at bounding box center [371, 358] width 77 height 26
click at [375, 378] on td "SONZ0003370" at bounding box center [371, 391] width 77 height 39
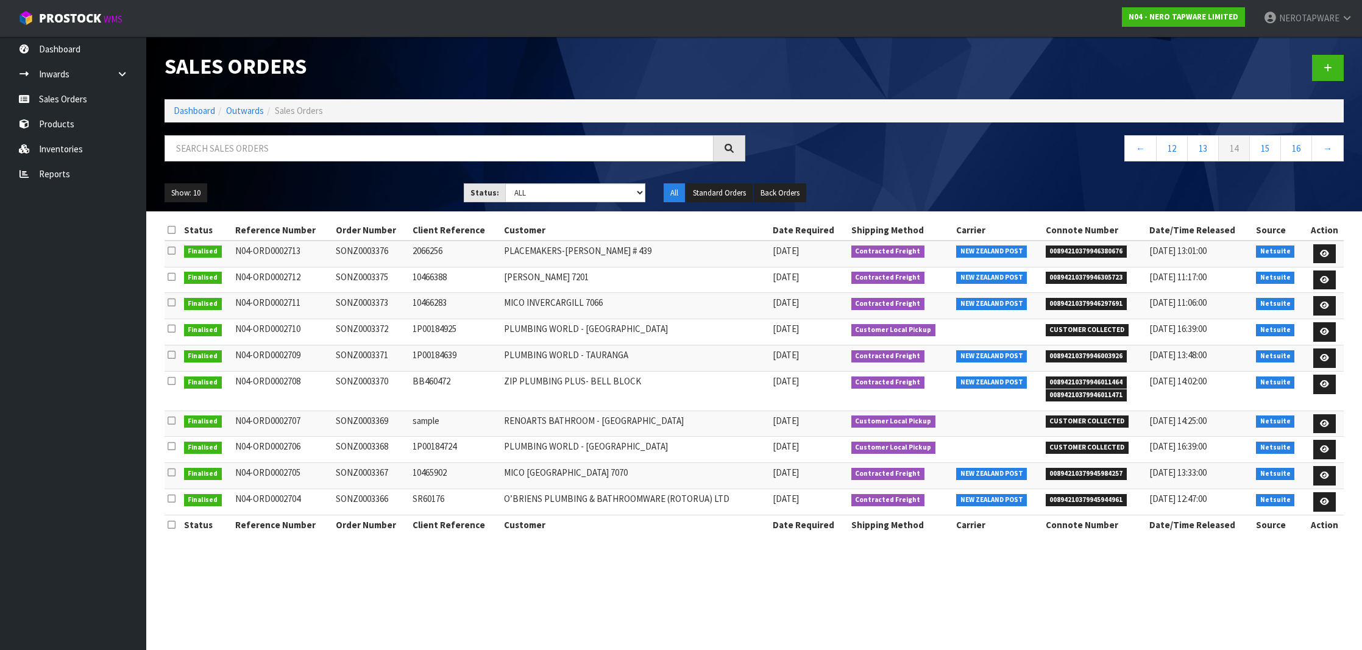
click at [1118, 376] on span "00894210379946011464" at bounding box center [1086, 382] width 82 height 12
click at [373, 467] on td "SONZ0003367" at bounding box center [371, 476] width 77 height 26
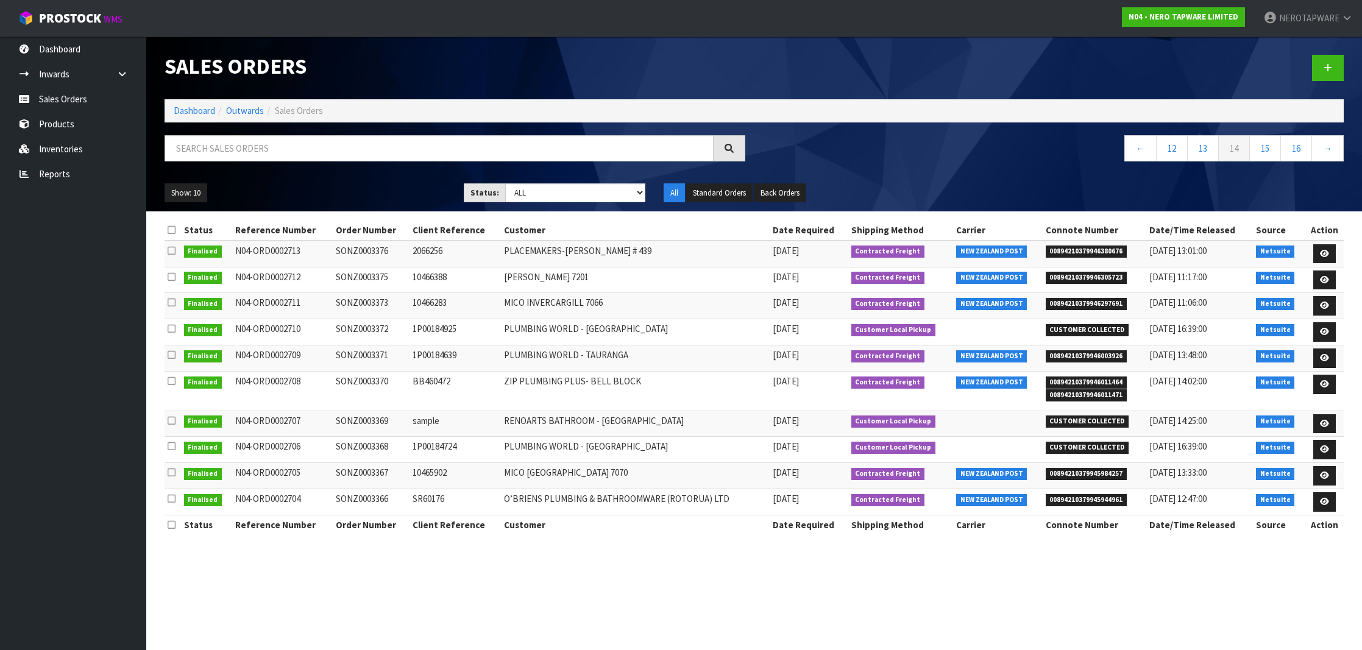
click at [367, 495] on td "SONZ0003366" at bounding box center [371, 502] width 77 height 26
click at [1112, 499] on span "00894210379945944961" at bounding box center [1086, 500] width 82 height 12
click at [1263, 147] on link "15" at bounding box center [1265, 148] width 32 height 26
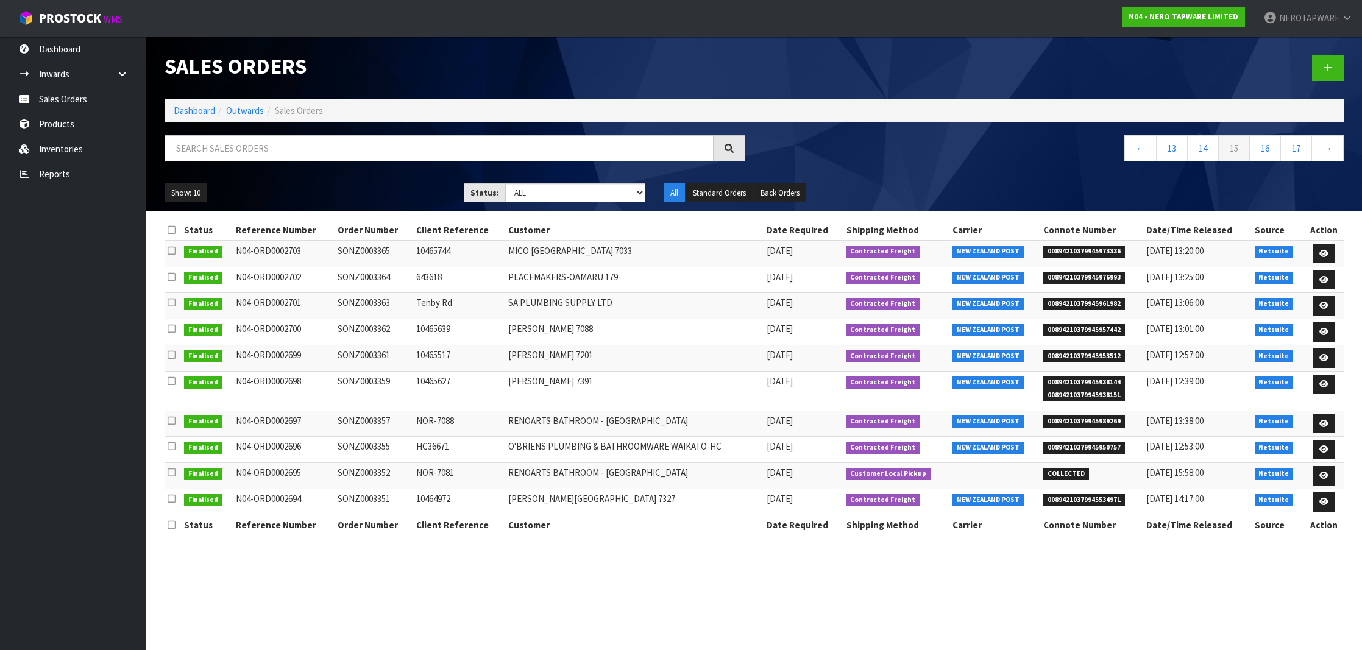
click at [1101, 253] on span "00894210379945973336" at bounding box center [1084, 252] width 82 height 12
click at [367, 247] on td "SONZ0003365" at bounding box center [373, 254] width 78 height 26
click at [377, 493] on td "SONZ0003351" at bounding box center [373, 502] width 78 height 26
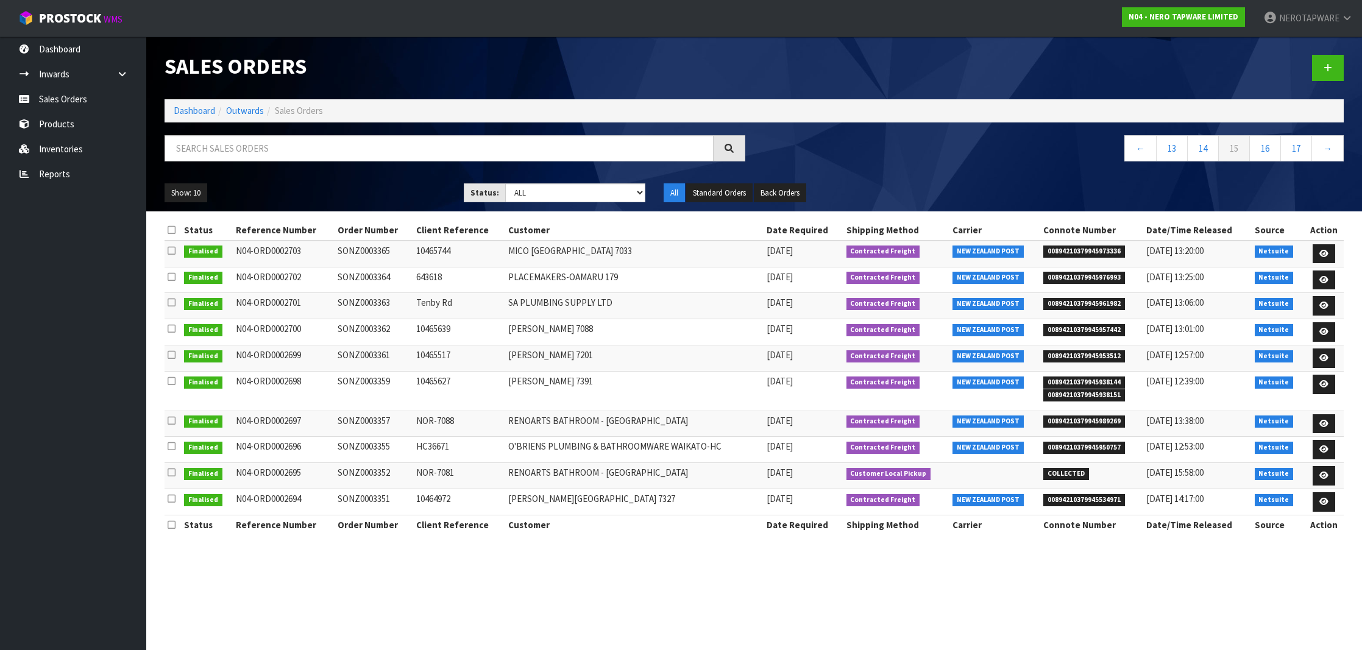
click at [377, 493] on td "SONZ0003351" at bounding box center [373, 502] width 78 height 26
click at [1098, 500] on span "00894210379945534971" at bounding box center [1084, 500] width 82 height 12
click at [366, 498] on td "SONZ0003351" at bounding box center [373, 502] width 78 height 26
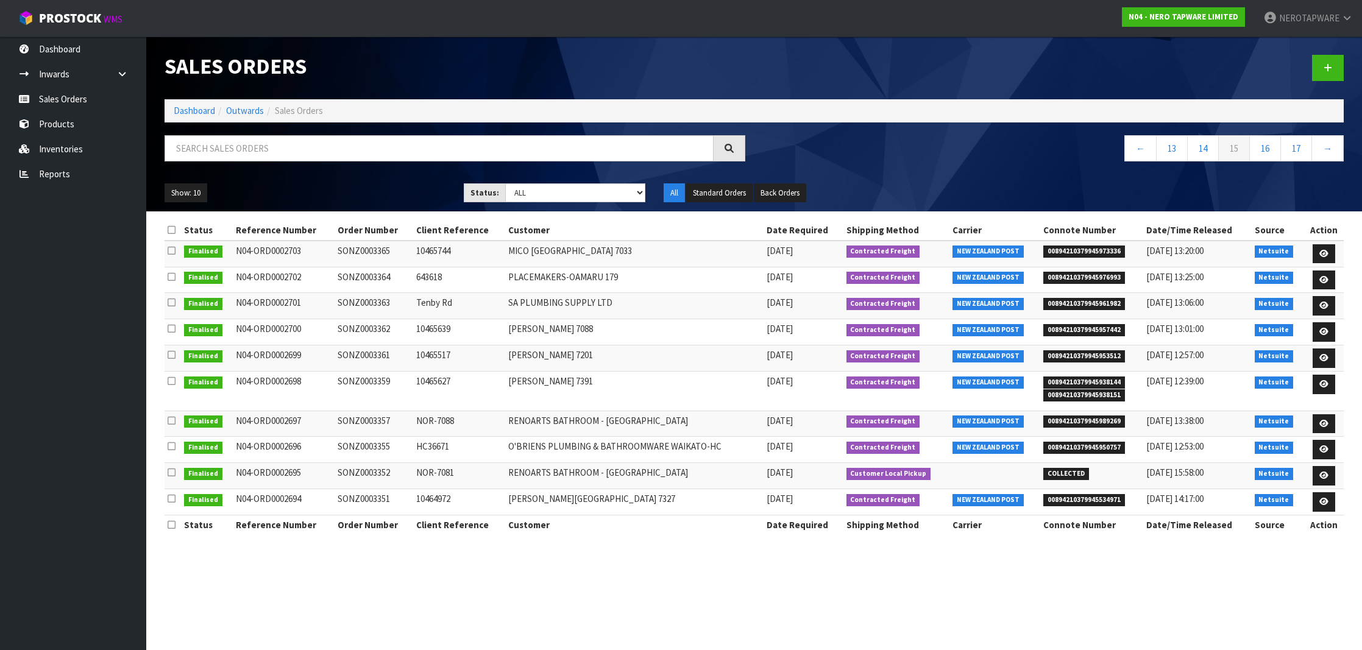
click at [243, 1] on nav "Toggle navigation ProStock WMS N04 - NERO TAPWARE LIMITED NEROTAPWARE Logout" at bounding box center [681, 18] width 1362 height 37
click at [1264, 155] on link "16" at bounding box center [1265, 148] width 32 height 26
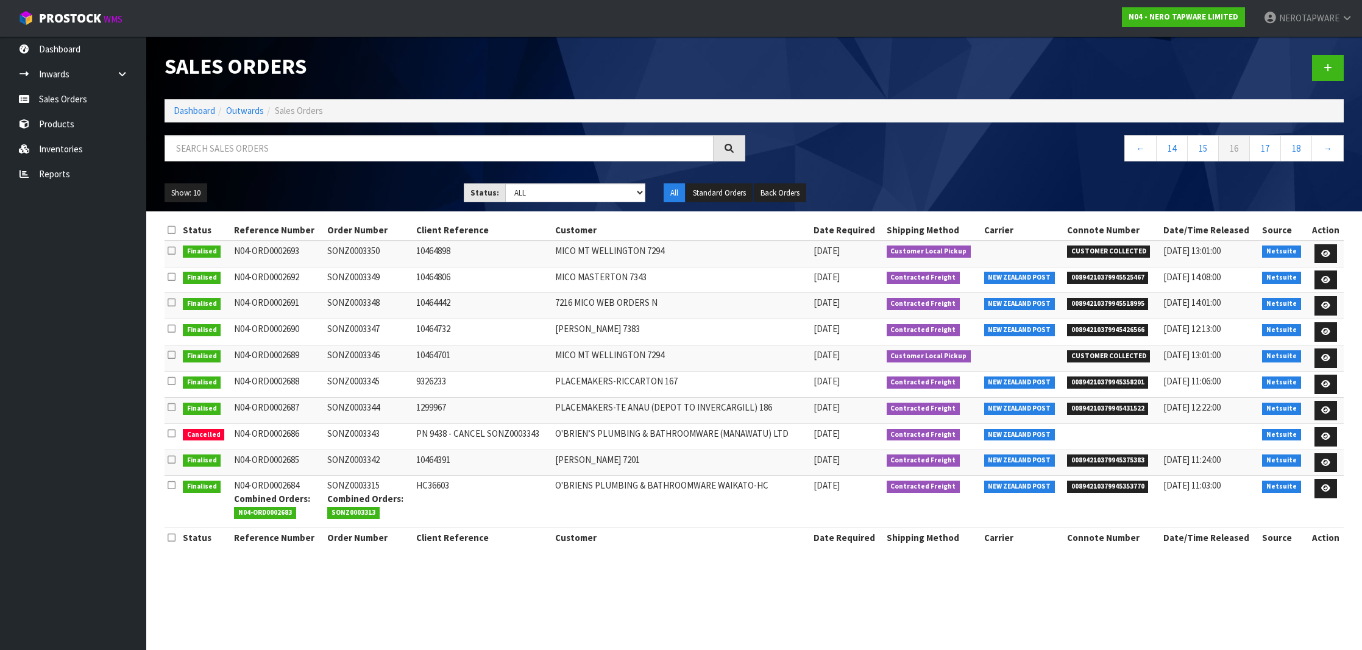
click at [1109, 276] on span "00894210379945525467" at bounding box center [1108, 278] width 82 height 12
click at [364, 272] on td "SONZ0003349" at bounding box center [368, 280] width 88 height 26
click at [1107, 300] on span "00894210379945518995" at bounding box center [1108, 304] width 82 height 12
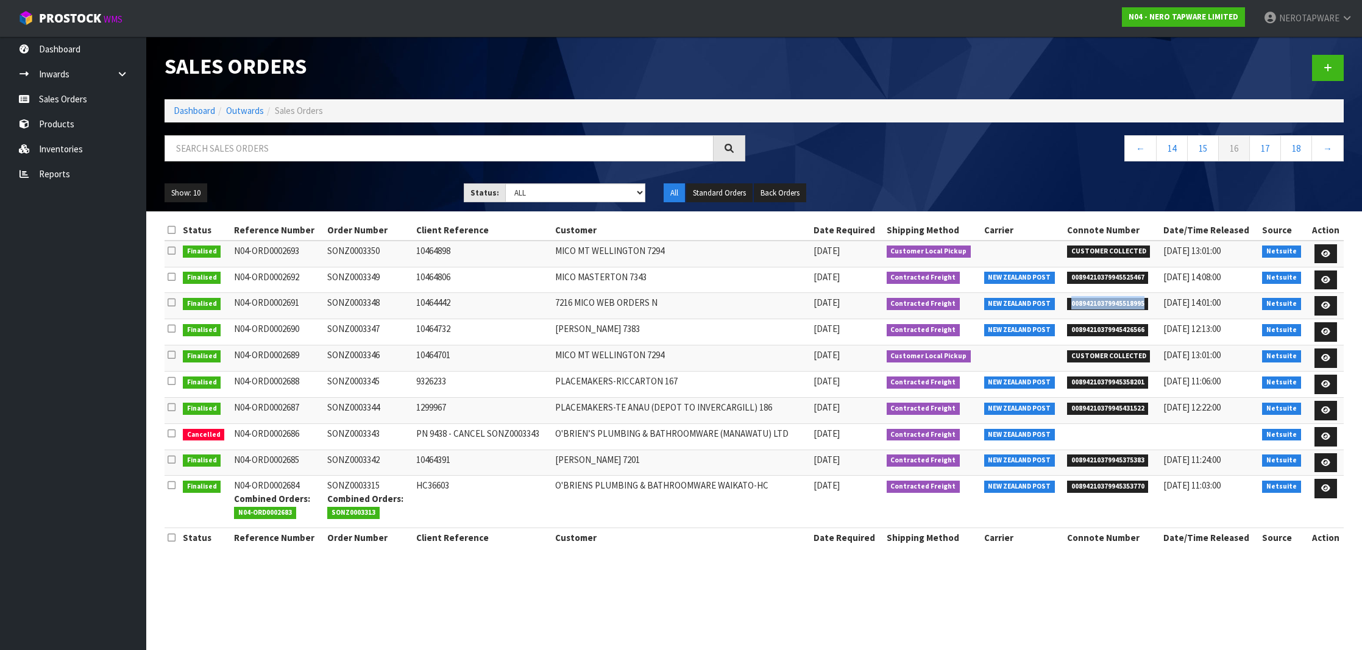
click at [1107, 300] on span "00894210379945518995" at bounding box center [1108, 304] width 82 height 12
click at [369, 303] on td "SONZ0003348" at bounding box center [368, 306] width 88 height 26
click at [1119, 329] on span "00894210379945426566" at bounding box center [1108, 330] width 82 height 12
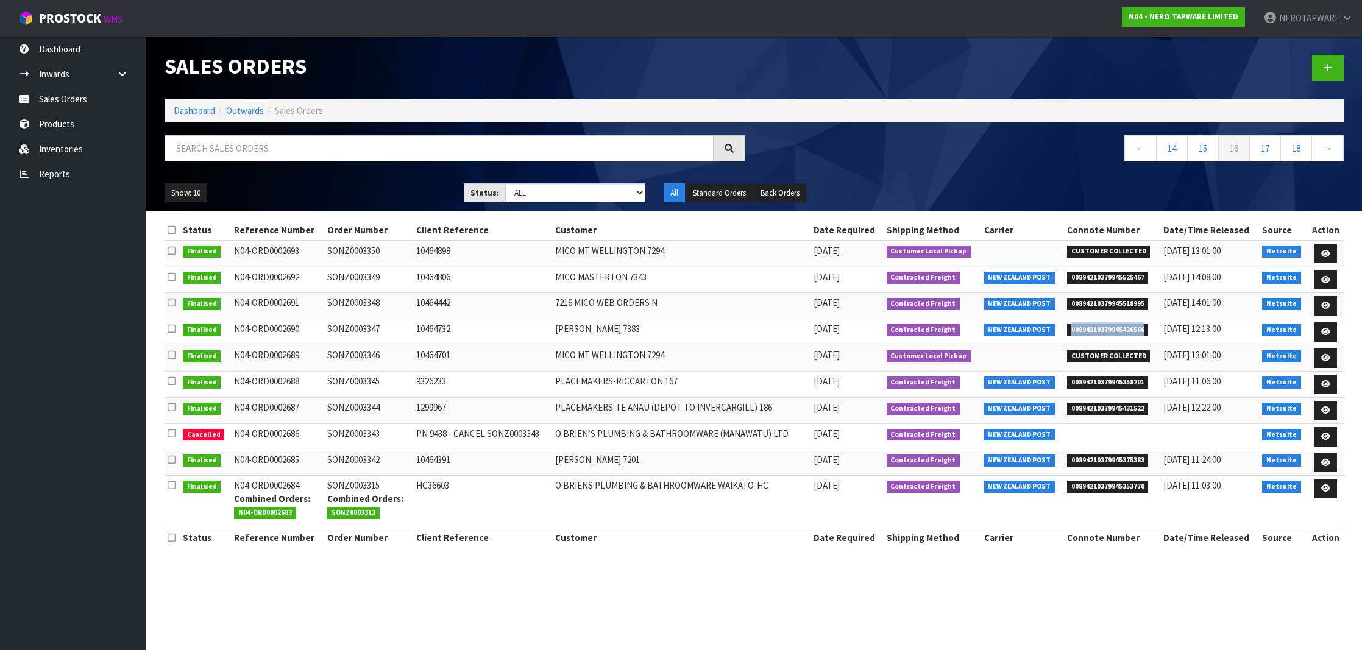
click at [351, 327] on td "SONZ0003347" at bounding box center [368, 332] width 88 height 26
click at [1137, 383] on span "00894210379945358201" at bounding box center [1108, 382] width 82 height 12
click at [359, 381] on td "SONZ0003345" at bounding box center [368, 385] width 88 height 26
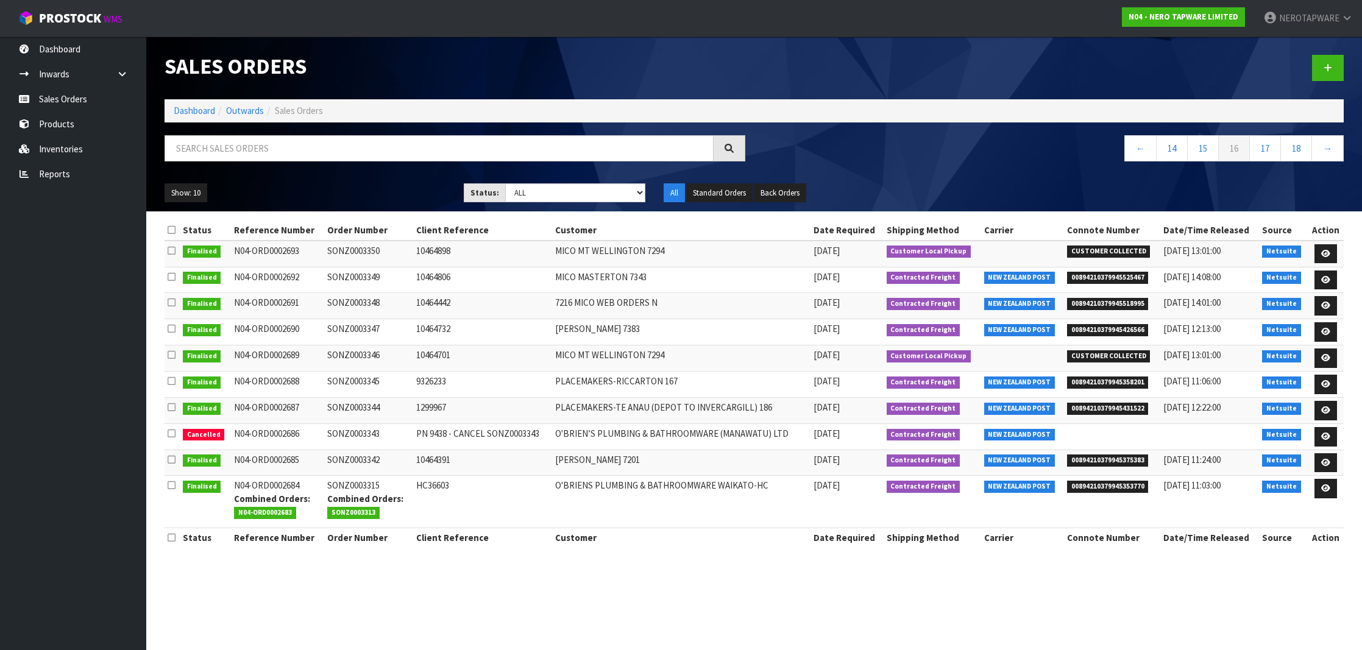
click at [359, 381] on td "SONZ0003345" at bounding box center [368, 385] width 88 height 26
click at [1144, 408] on span "00894210379945431522" at bounding box center [1108, 409] width 82 height 12
click at [348, 407] on td "SONZ0003344" at bounding box center [368, 411] width 88 height 26
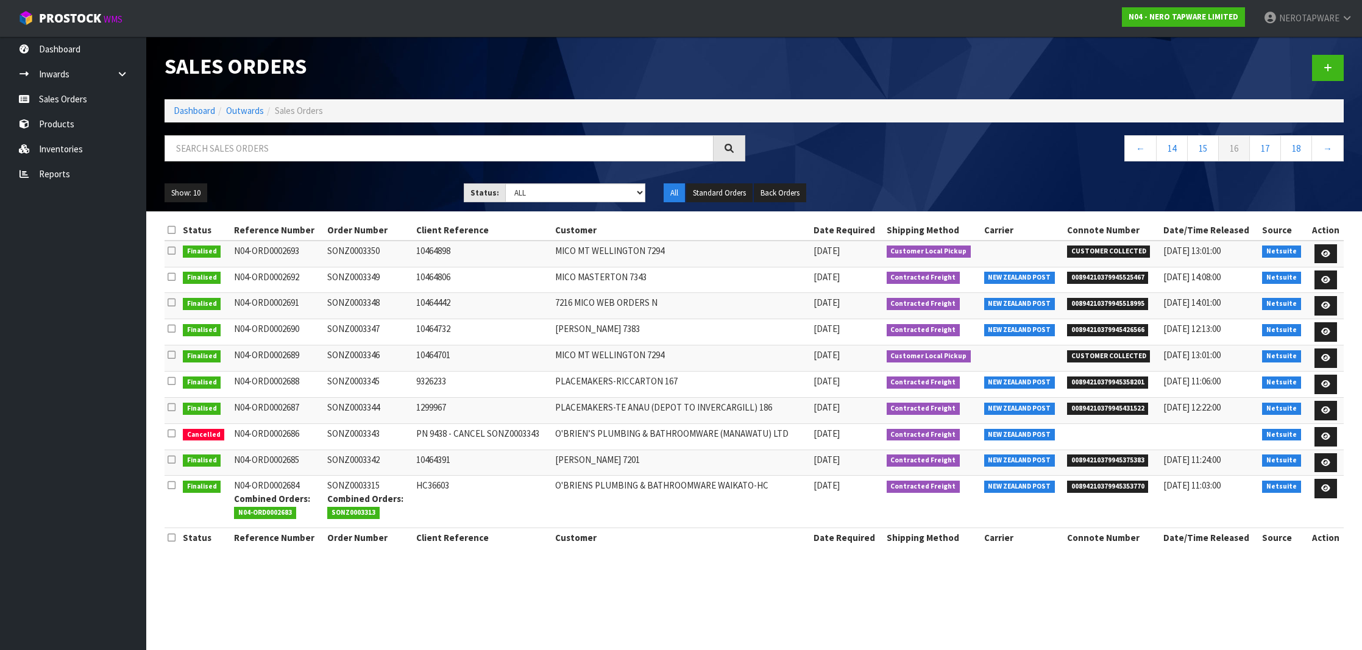
click at [1114, 454] on span "00894210379945375383" at bounding box center [1108, 460] width 82 height 12
click at [1094, 454] on span "00894210379945375383" at bounding box center [1108, 460] width 82 height 12
click at [365, 459] on td "SONZ0003342" at bounding box center [368, 463] width 88 height 26
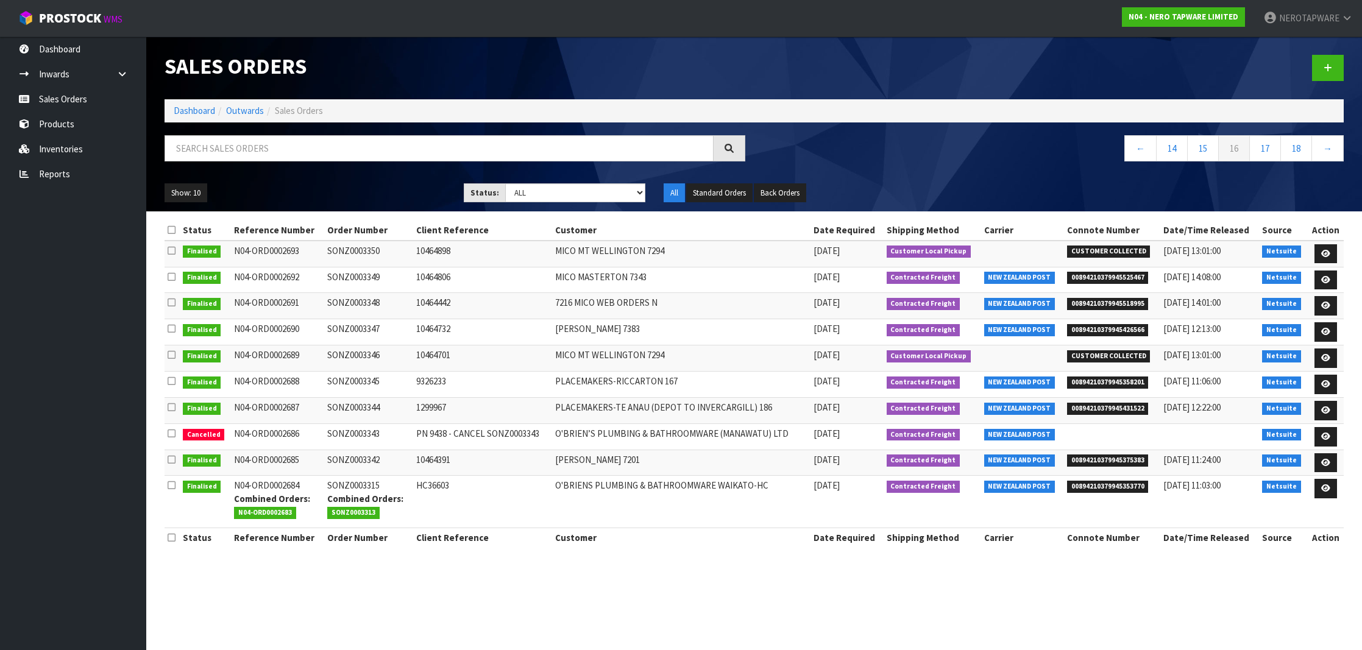
click at [365, 459] on td "SONZ0003342" at bounding box center [368, 463] width 88 height 26
click at [1099, 486] on span "00894210379945353770" at bounding box center [1108, 487] width 82 height 12
click at [354, 482] on td "SONZ0003315 Combined Orders: SONZ0003313" at bounding box center [368, 502] width 88 height 52
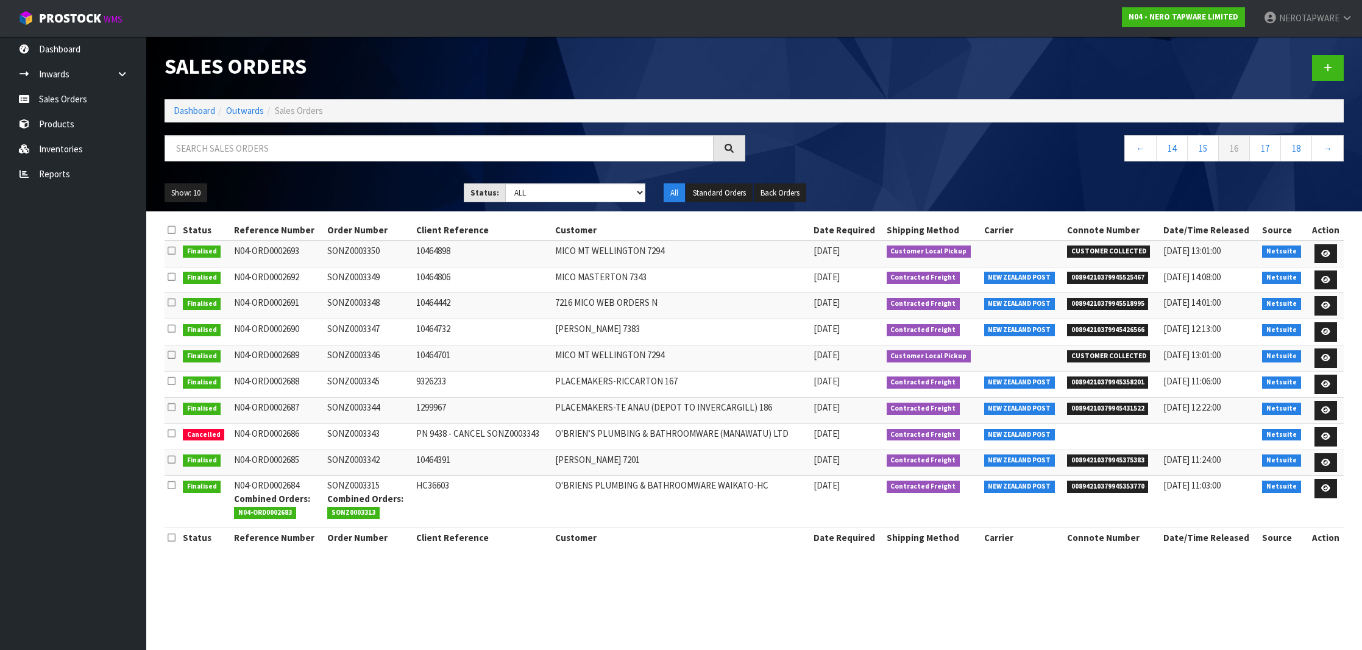
click at [354, 482] on td "SONZ0003315 Combined Orders: SONZ0003313" at bounding box center [368, 502] width 88 height 52
click at [236, 2] on nav "Toggle navigation ProStock WMS N04 - NERO TAPWARE LIMITED NEROTAPWARE Logout" at bounding box center [681, 18] width 1362 height 37
click at [358, 509] on span "SONZ0003313" at bounding box center [353, 513] width 52 height 12
click at [1117, 574] on section "Sales Orders Dashboard Outwards Sales Orders ← 14 15 16 17 18 → Show: 10 5 10 2…" at bounding box center [681, 325] width 1362 height 650
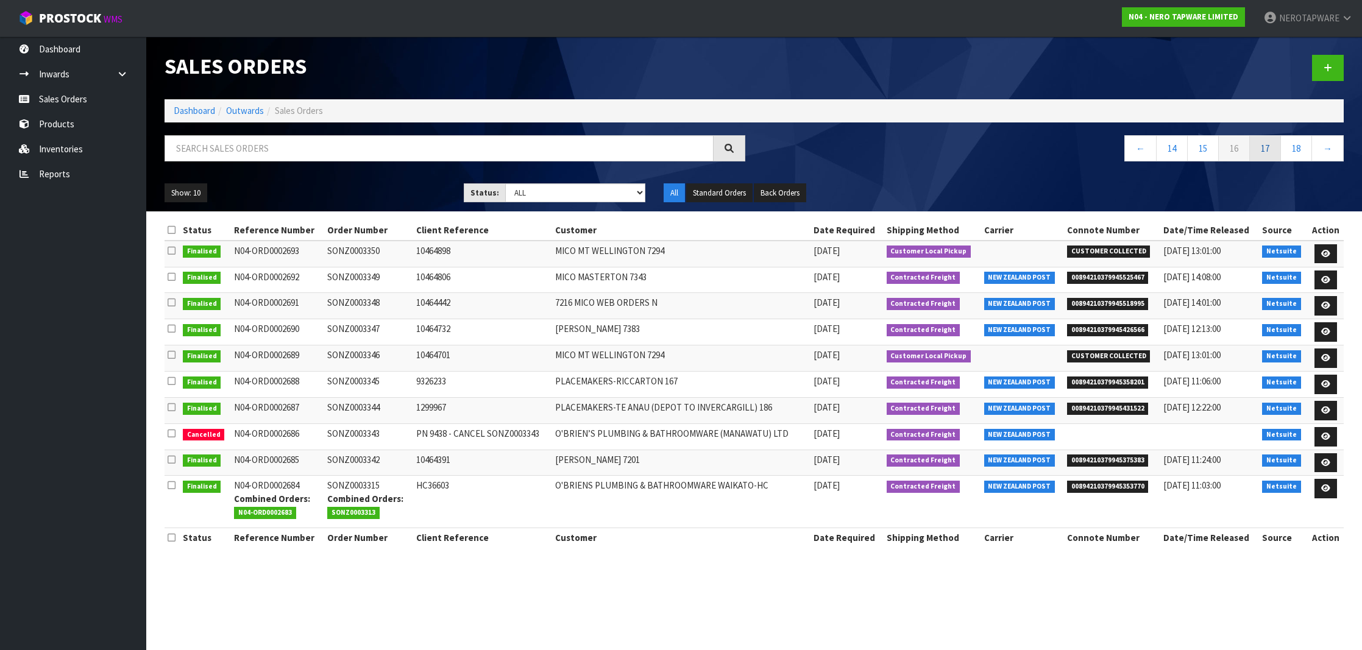
click at [1256, 154] on link "17" at bounding box center [1265, 148] width 32 height 26
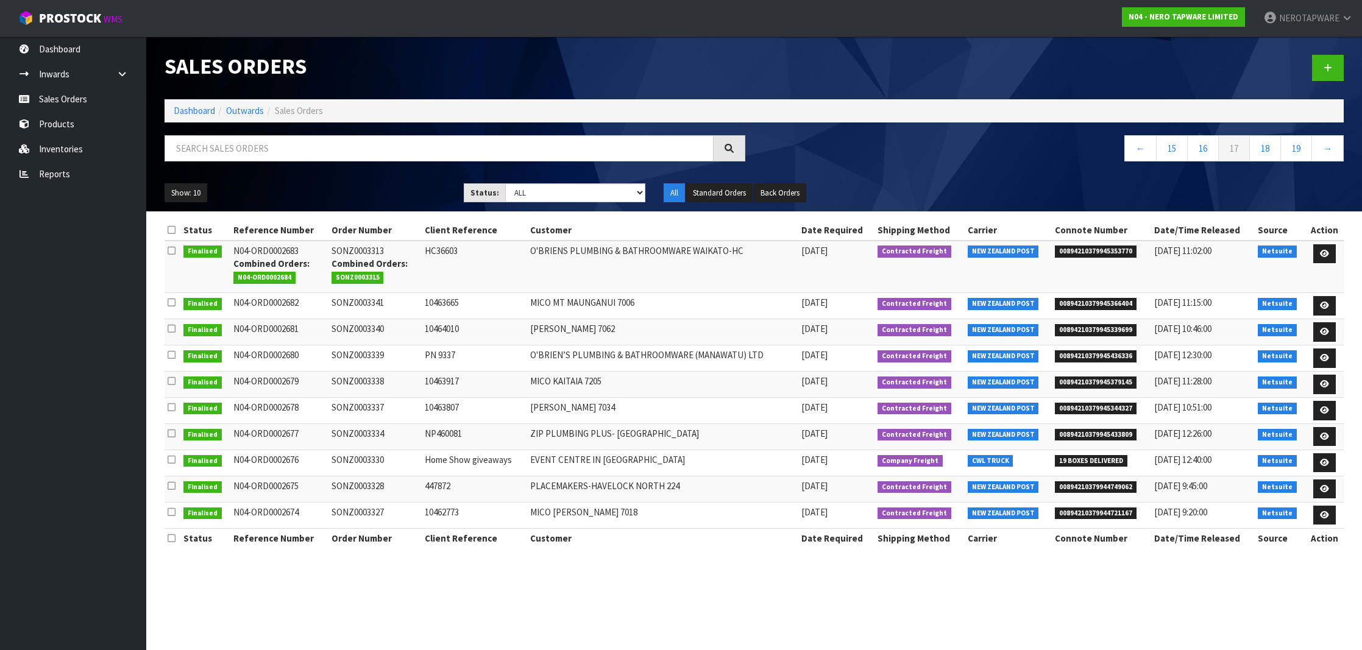
click at [1082, 302] on span "00894210379945366404" at bounding box center [1096, 304] width 82 height 12
click at [361, 304] on td "SONZ0003341" at bounding box center [374, 306] width 93 height 26
click at [1092, 324] on span "00894210379945339699" at bounding box center [1096, 330] width 82 height 12
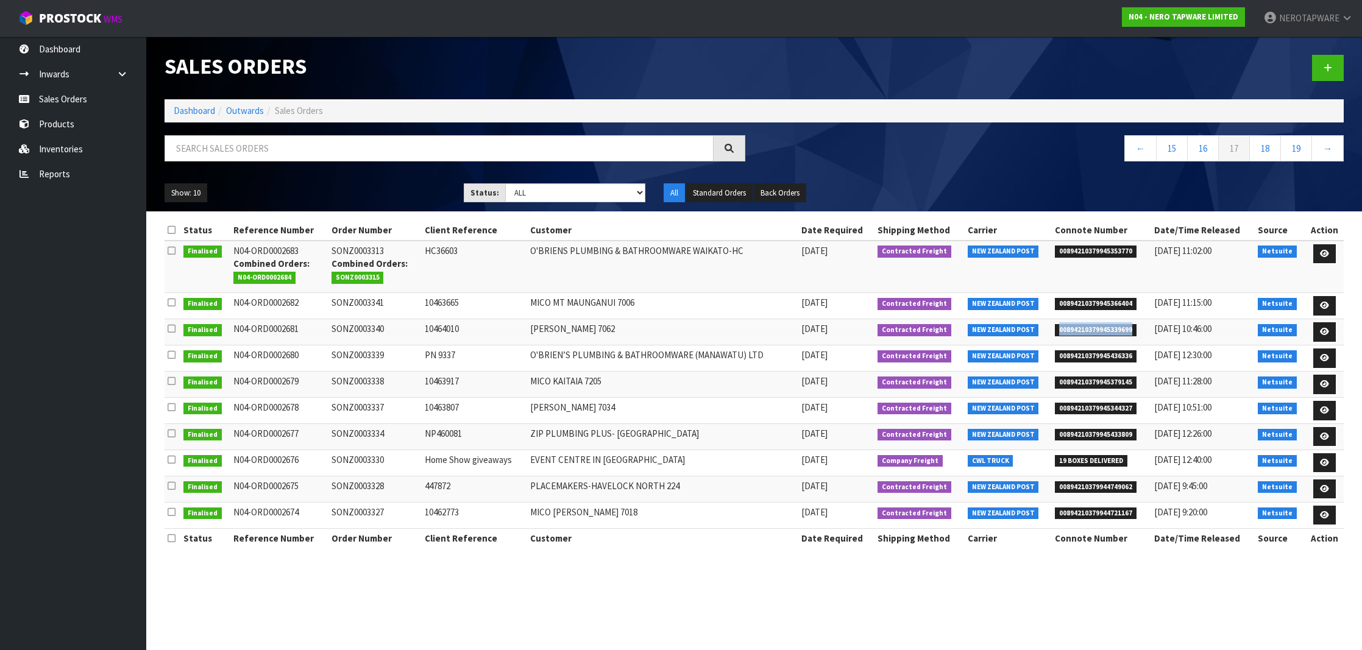
click at [1092, 324] on span "00894210379945339699" at bounding box center [1096, 330] width 82 height 12
click at [369, 327] on td "SONZ0003340" at bounding box center [374, 332] width 93 height 26
